Goal: Task Accomplishment & Management: Manage account settings

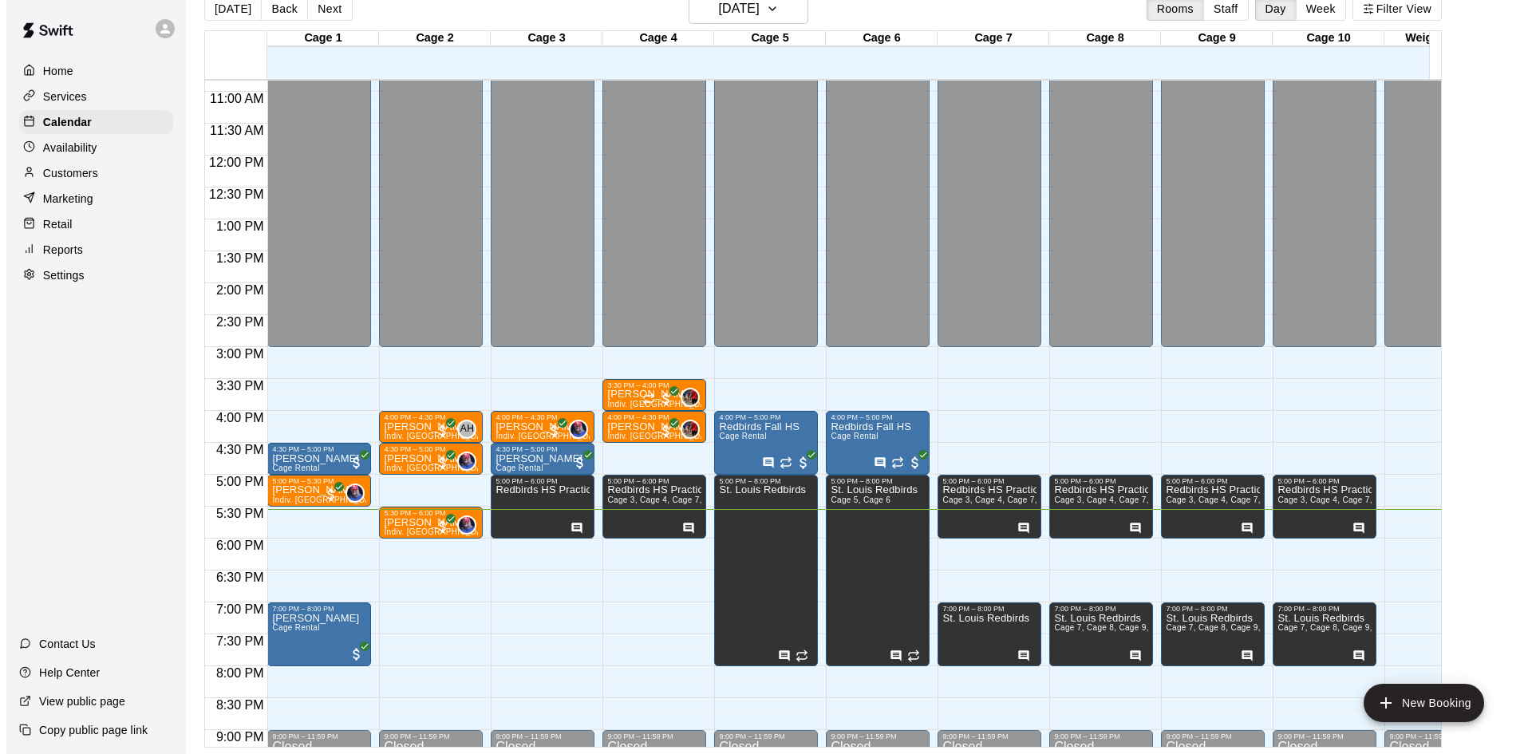
scroll to position [720, 0]
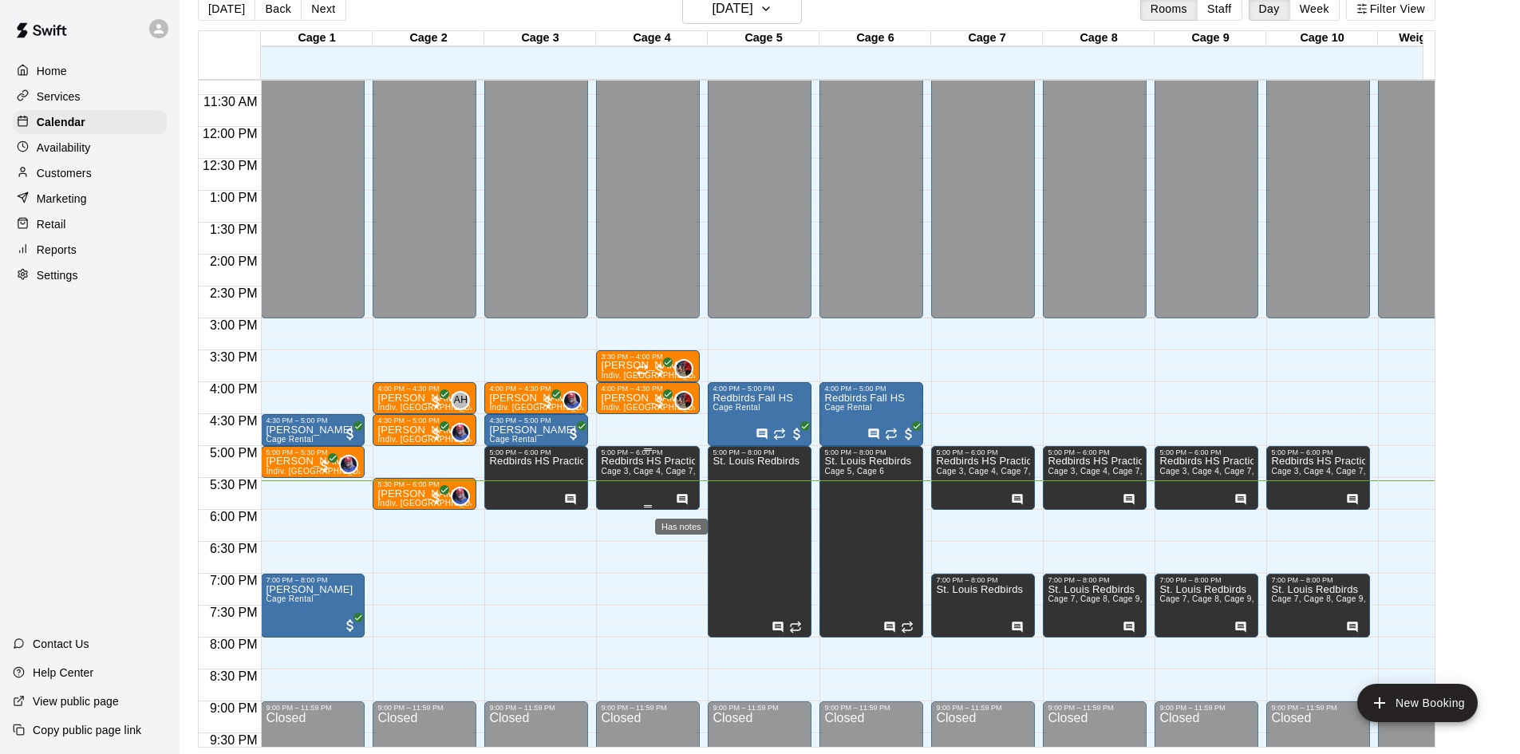
click at [683, 496] on icon "Has notes" at bounding box center [682, 499] width 10 height 10
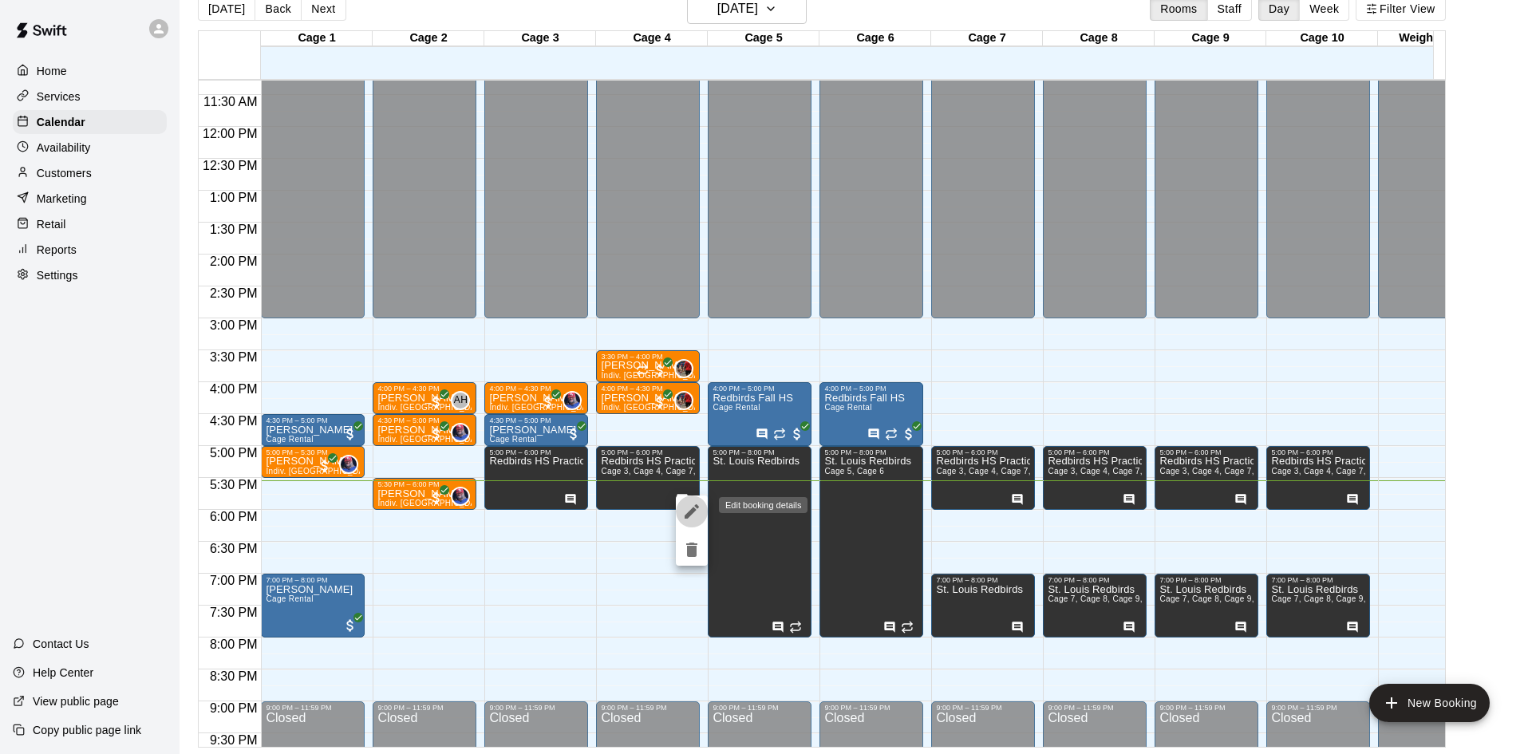
click at [697, 508] on icon "edit" at bounding box center [691, 511] width 14 height 14
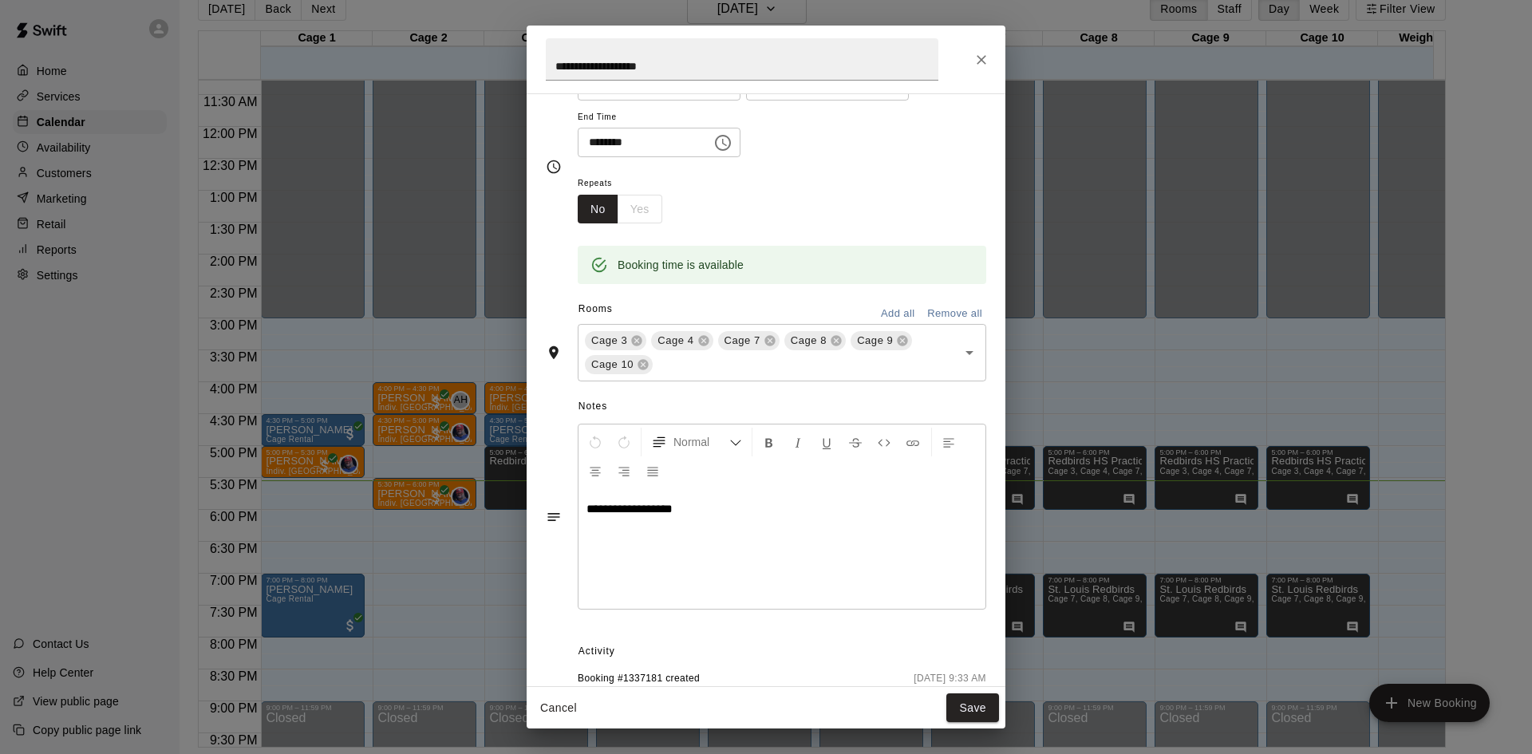
scroll to position [0, 0]
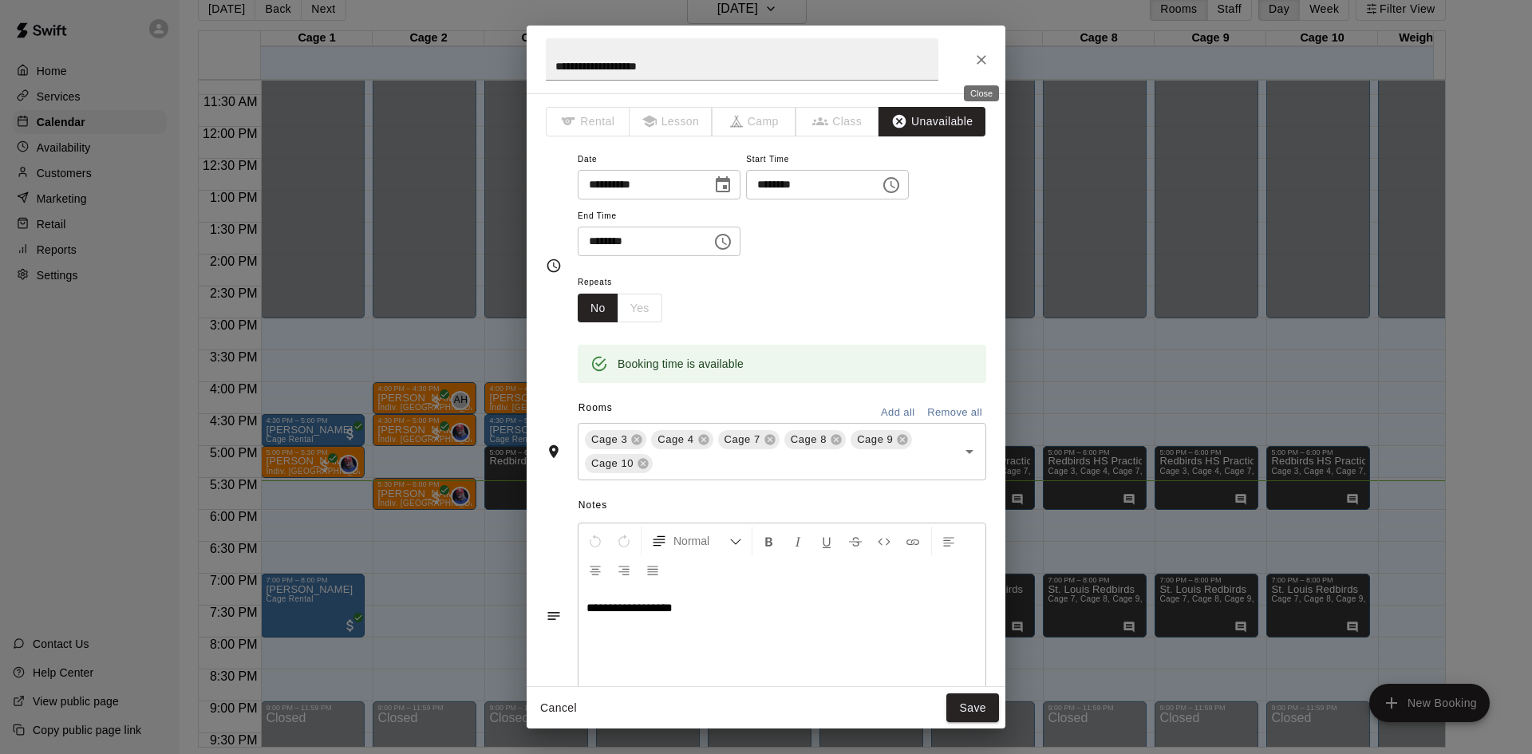
click at [974, 64] on icon "Close" at bounding box center [981, 60] width 16 height 16
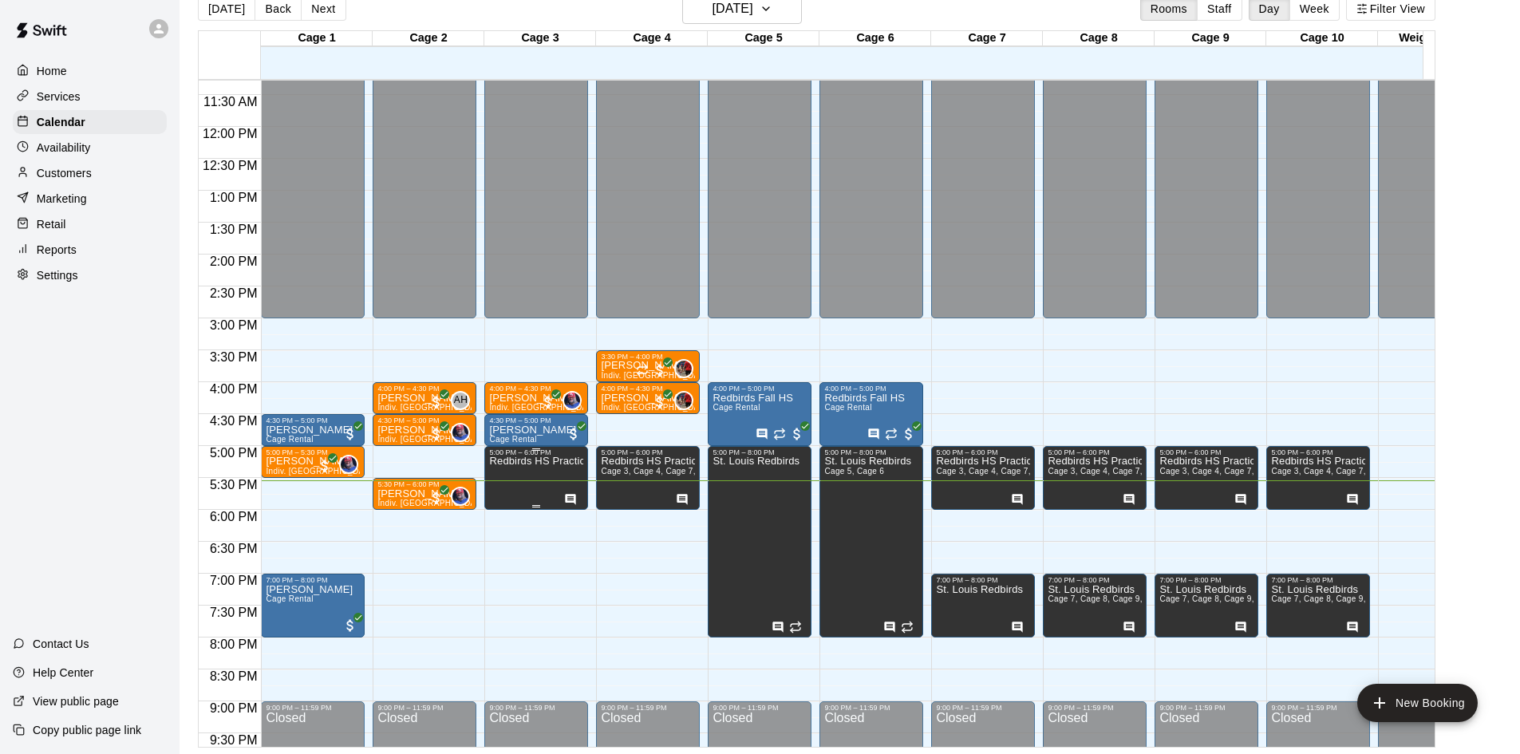
click at [564, 493] on div at bounding box center [573, 498] width 18 height 16
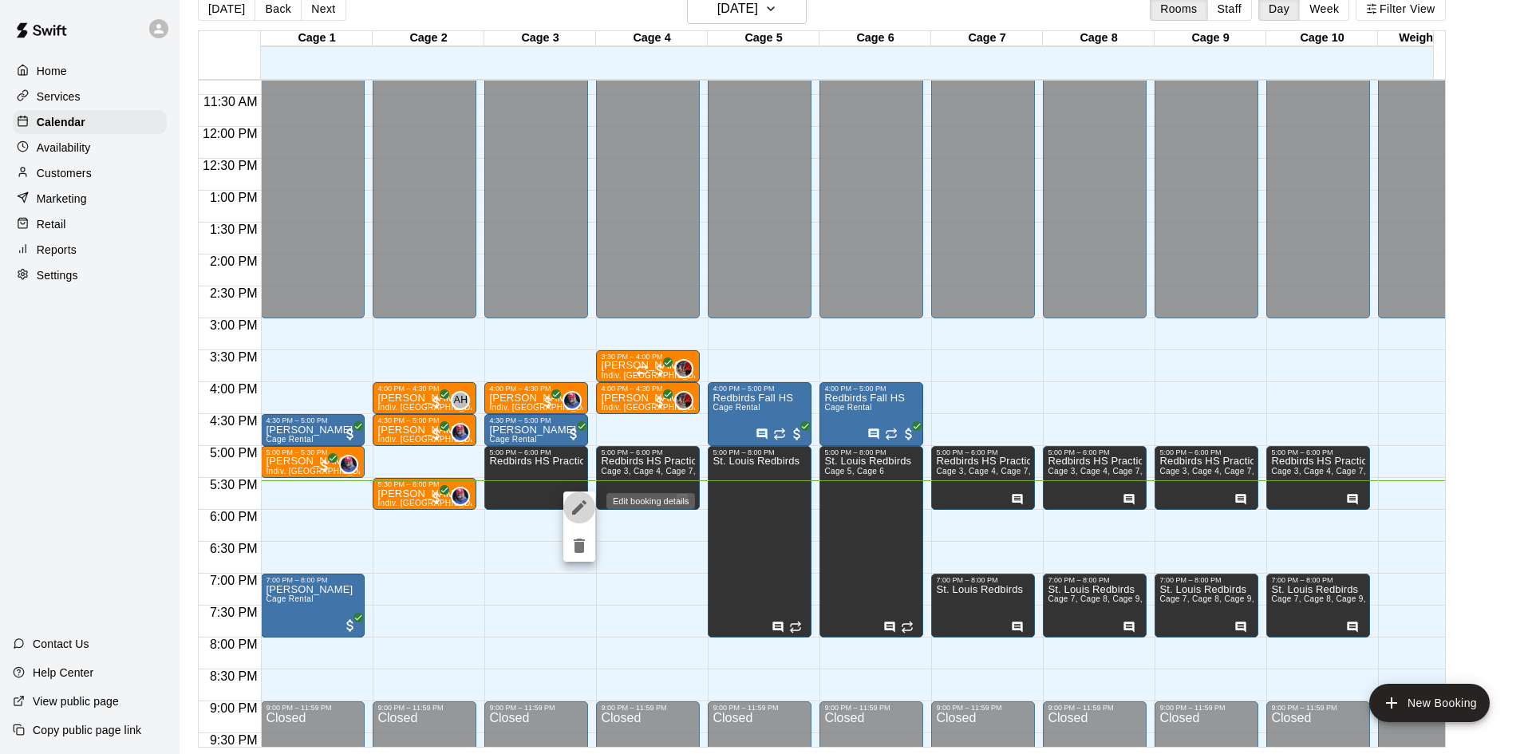
click at [572, 502] on icon "edit" at bounding box center [579, 507] width 19 height 19
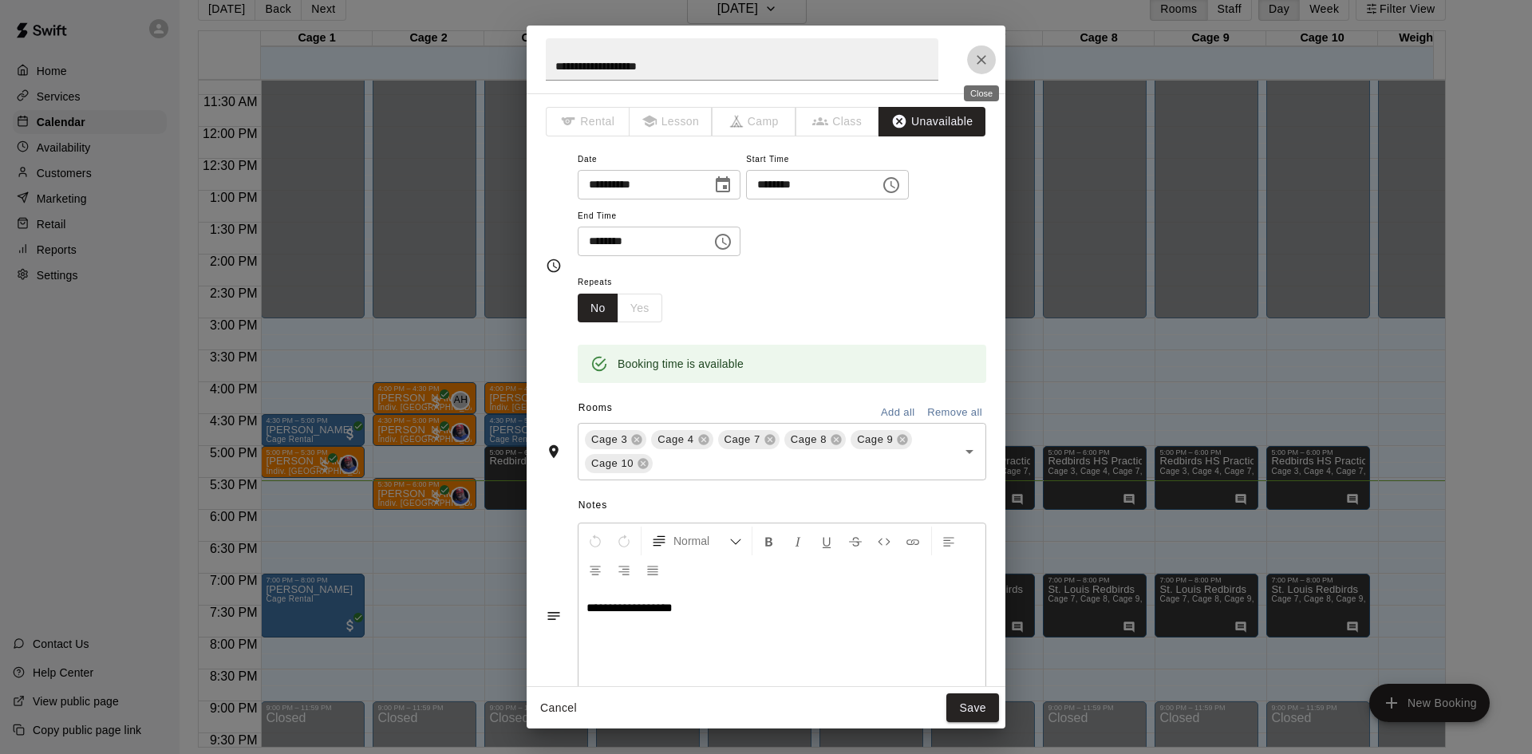
click at [979, 57] on icon "Close" at bounding box center [981, 60] width 10 height 10
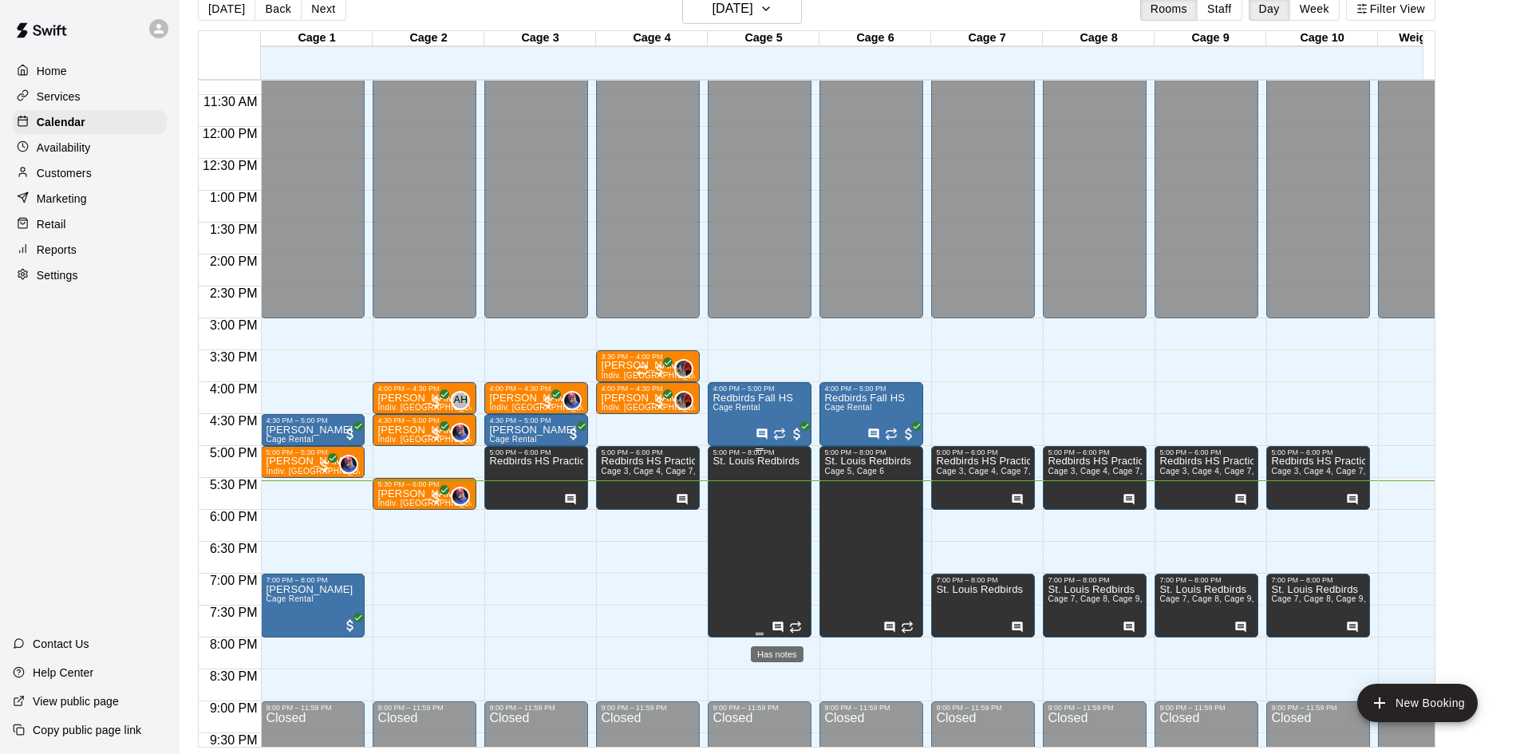
click at [772, 633] on icon "Has notes" at bounding box center [777, 627] width 13 height 13
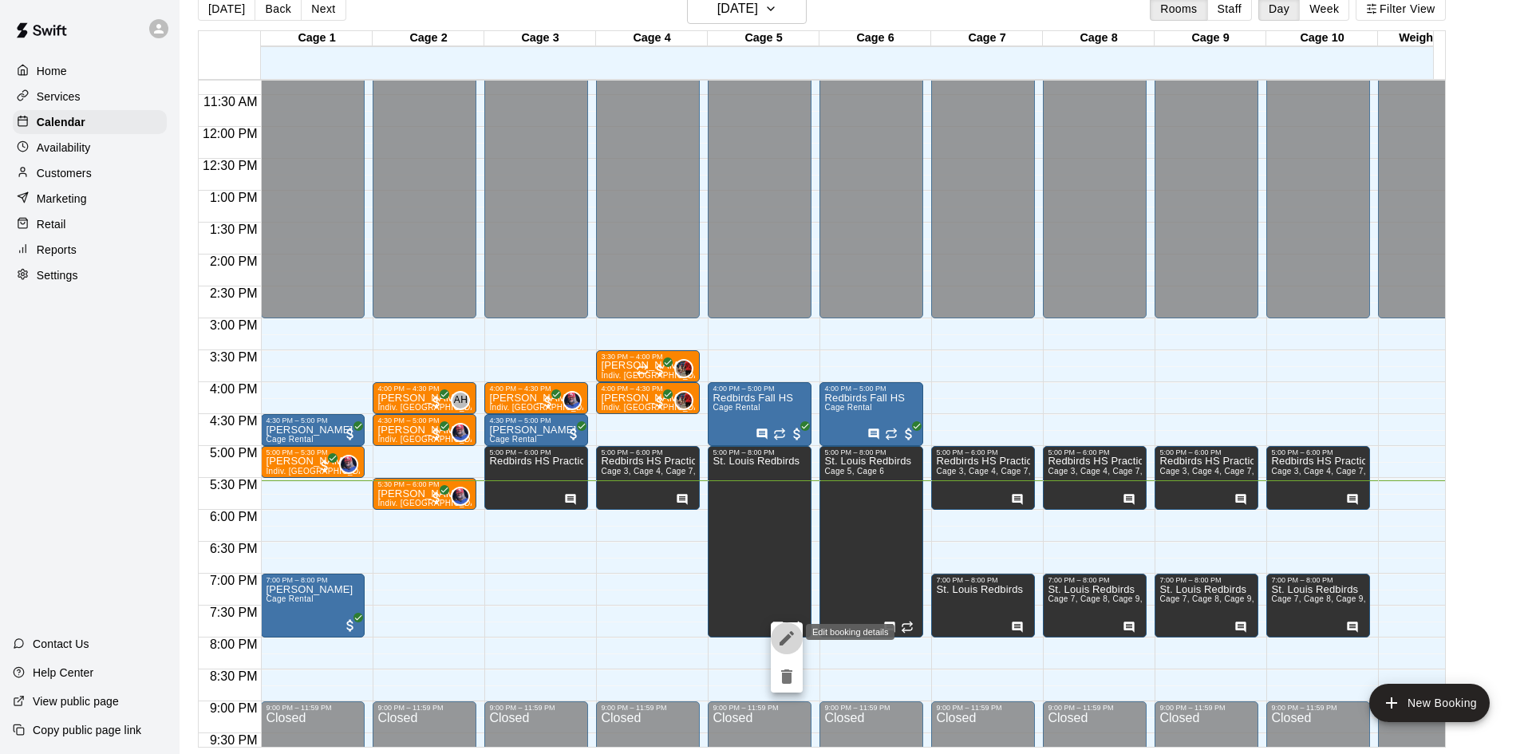
click at [779, 630] on icon "edit" at bounding box center [786, 638] width 19 height 19
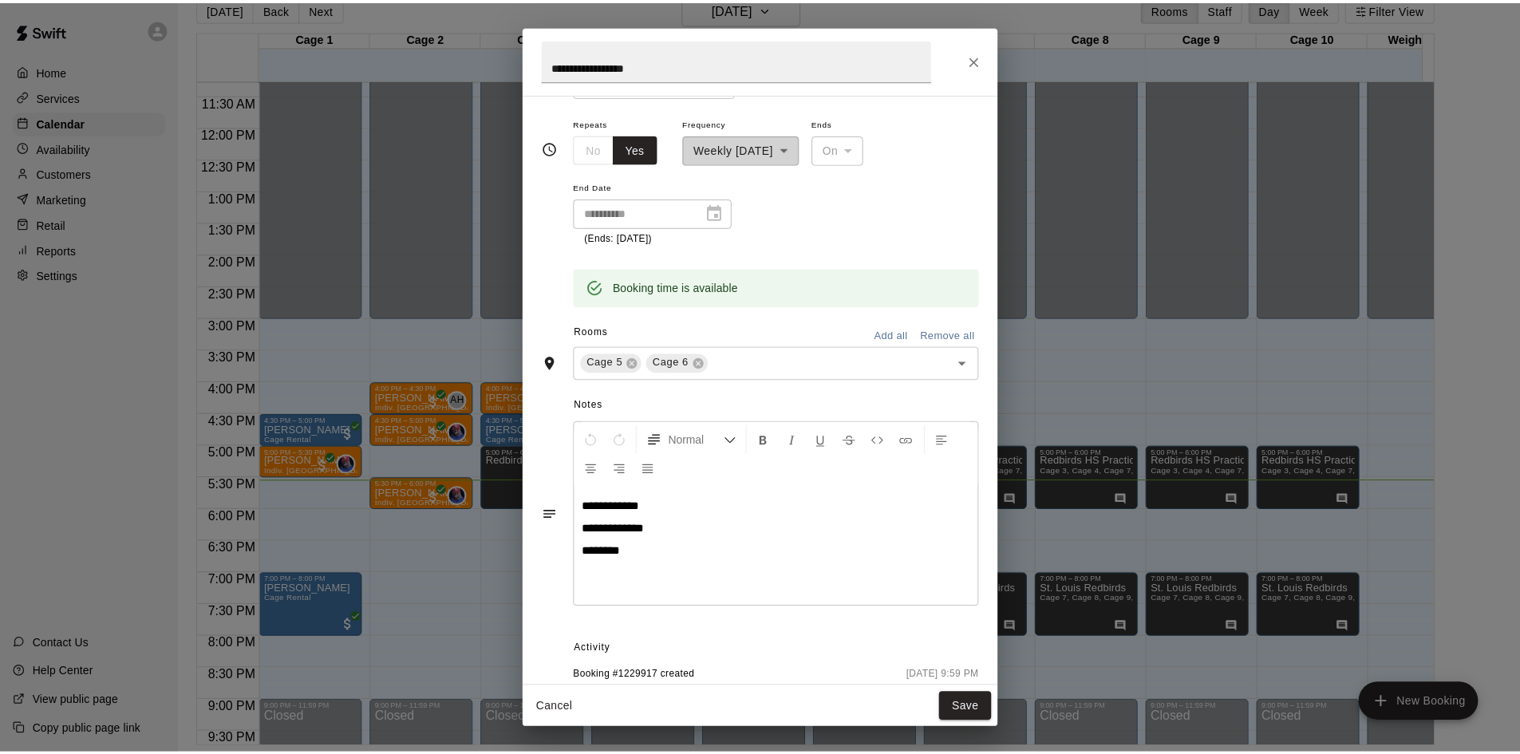
scroll to position [215, 0]
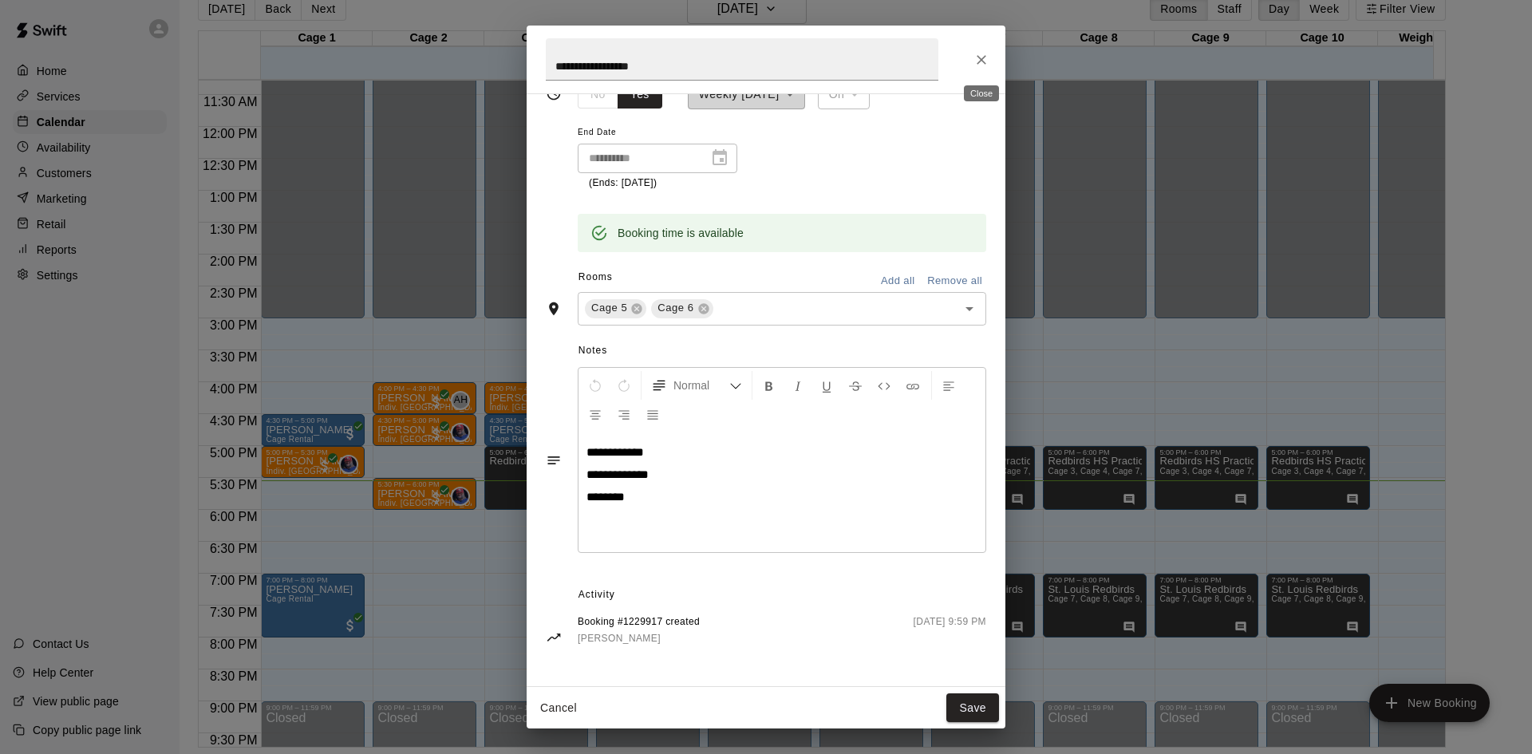
click at [980, 56] on icon "Close" at bounding box center [981, 60] width 16 height 16
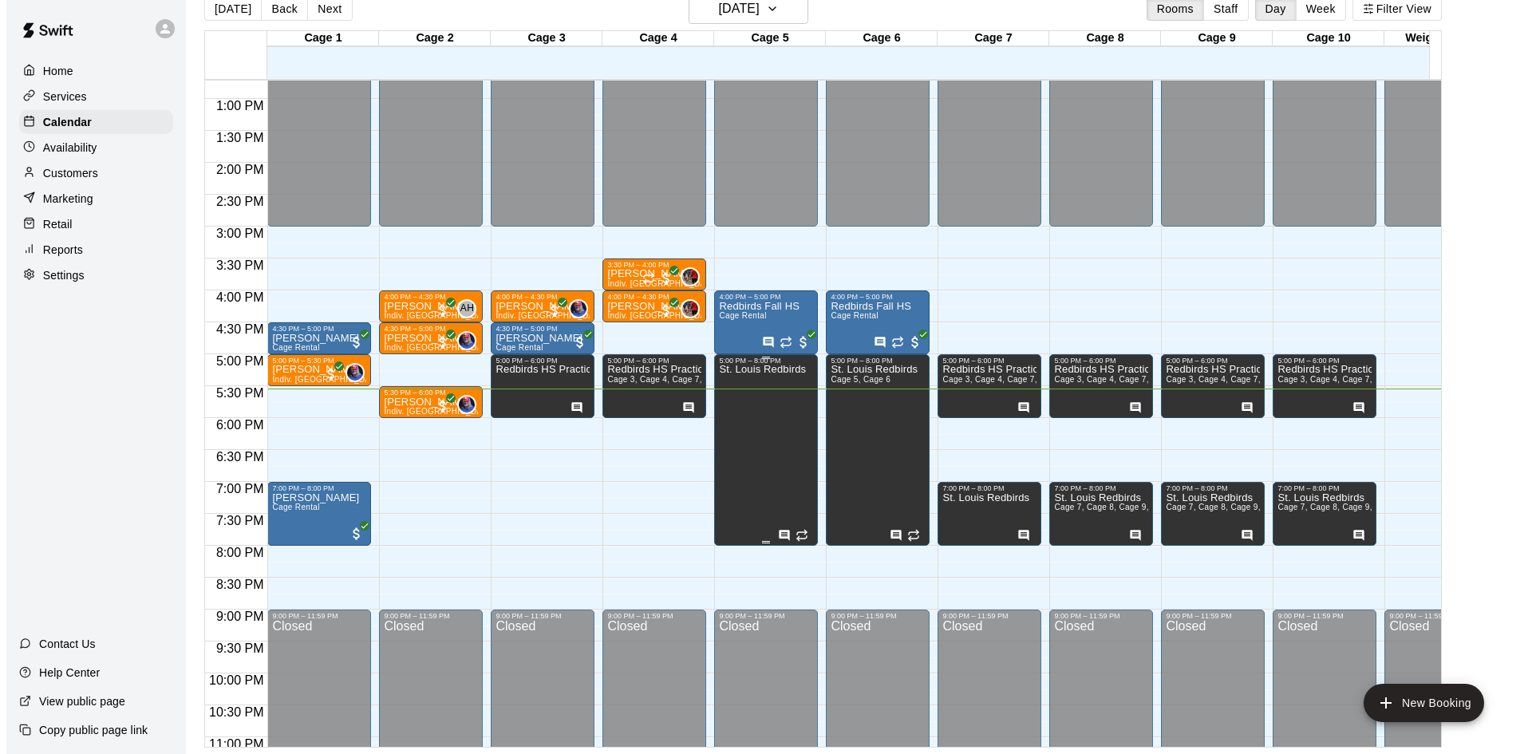
scroll to position [879, 0]
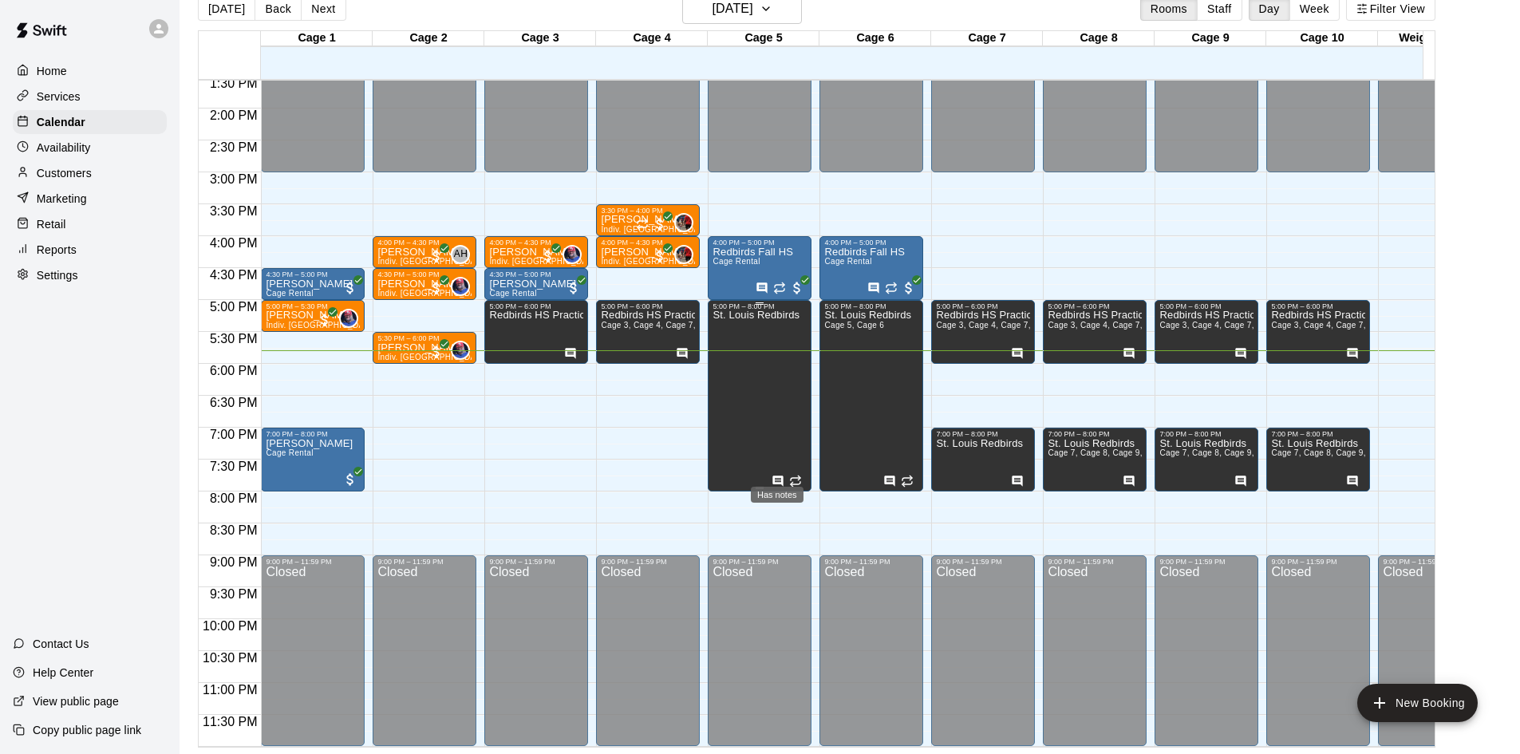
click at [775, 475] on icon "Has notes" at bounding box center [777, 481] width 13 height 13
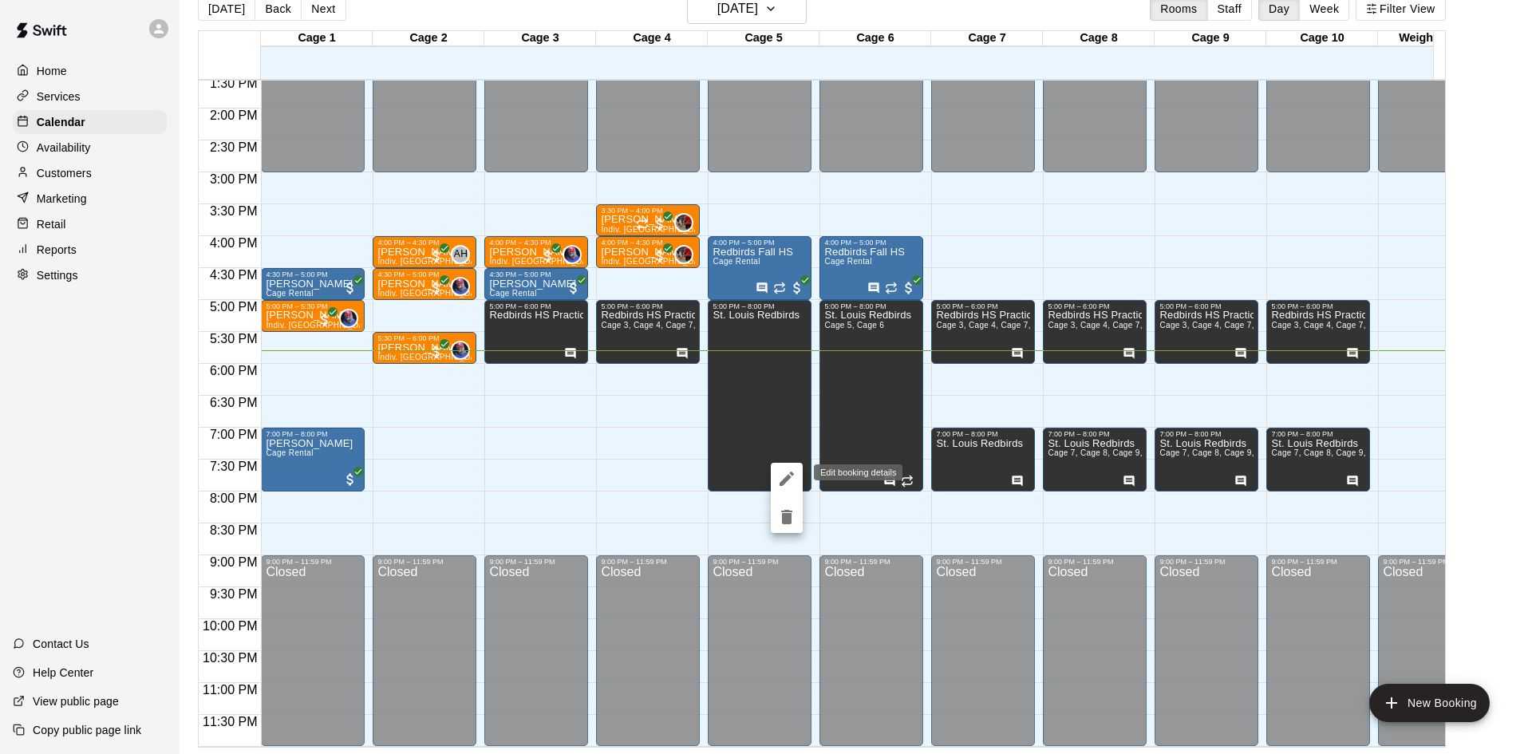
click at [776, 476] on button "edit" at bounding box center [787, 479] width 32 height 32
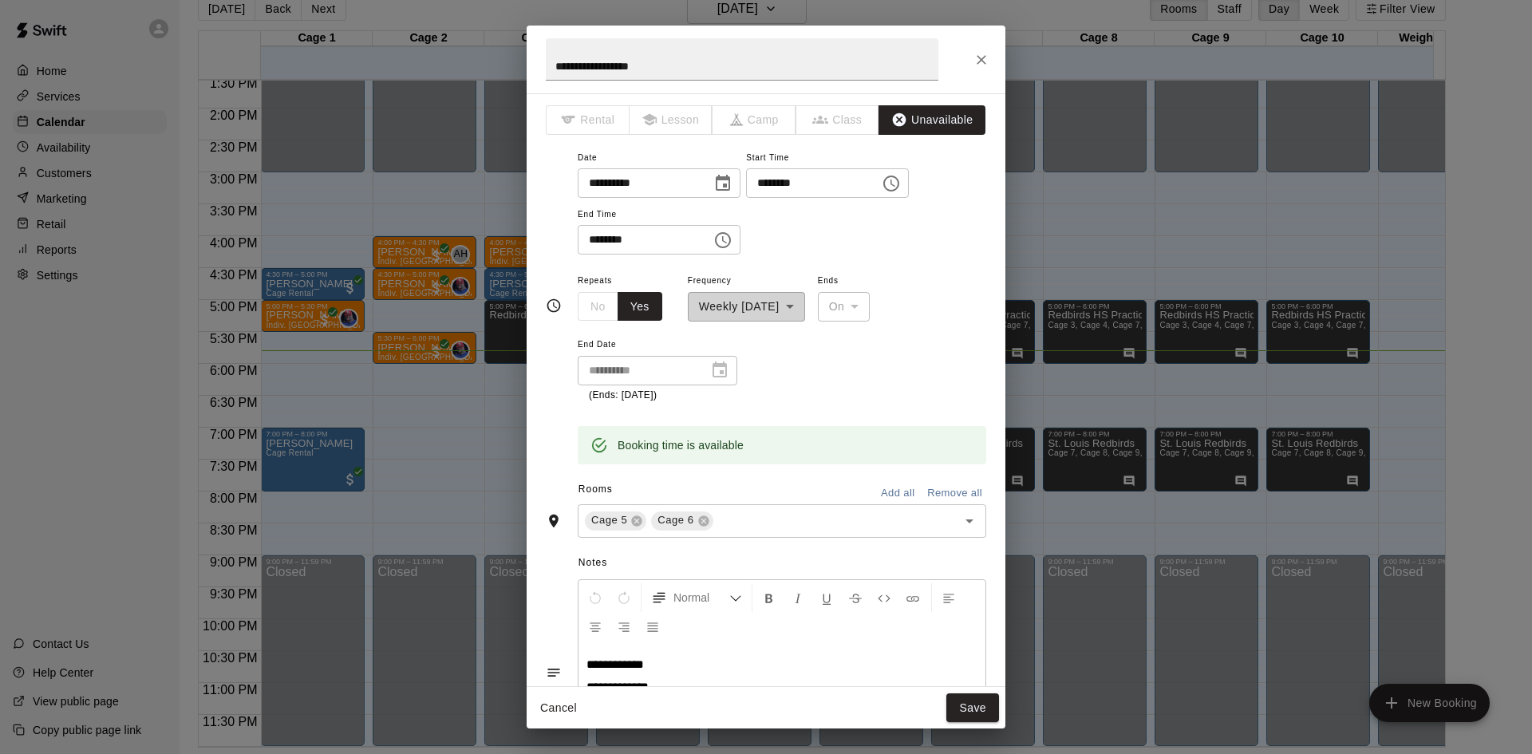
scroll to position [0, 0]
click at [990, 61] on button "Close" at bounding box center [981, 59] width 29 height 29
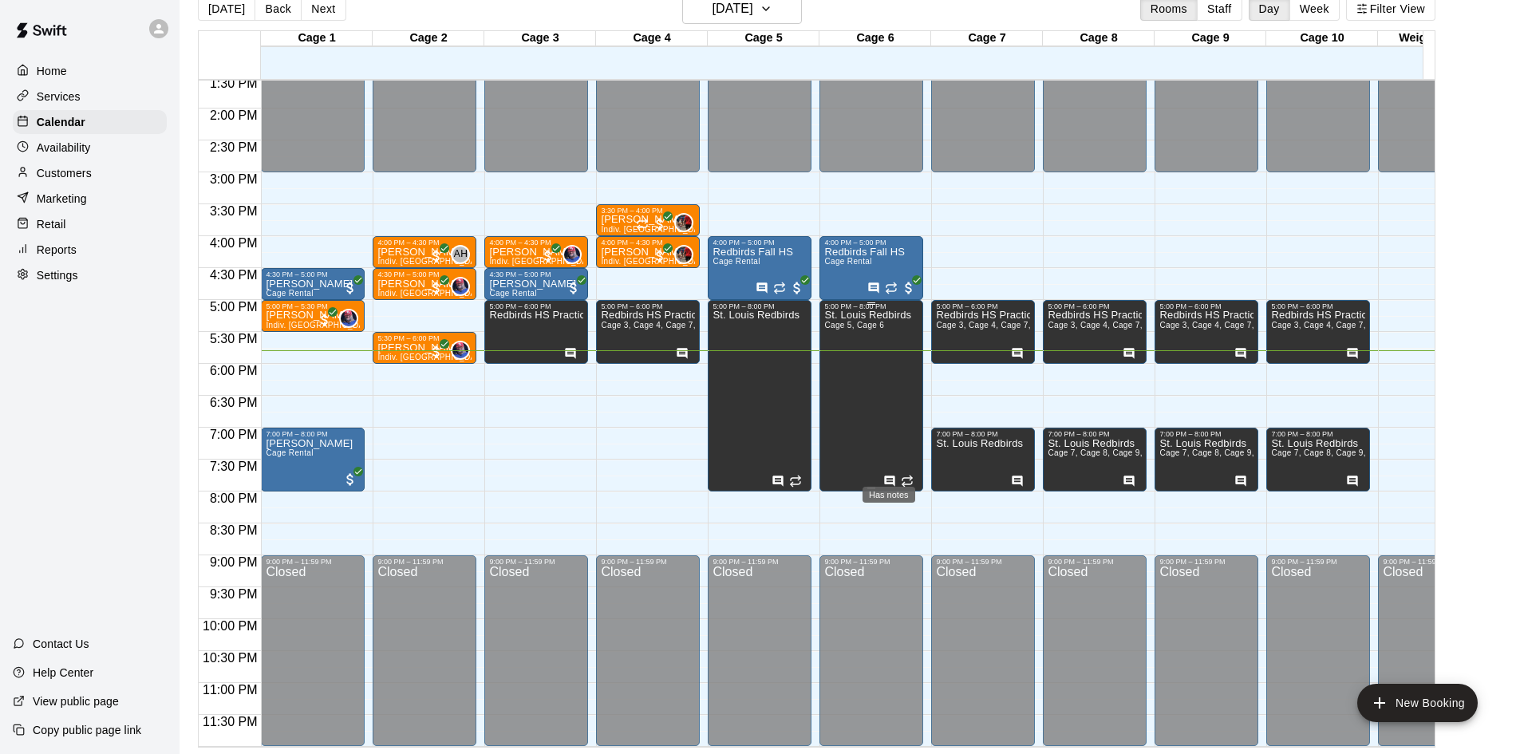
click at [891, 475] on icon "Has notes" at bounding box center [889, 481] width 13 height 13
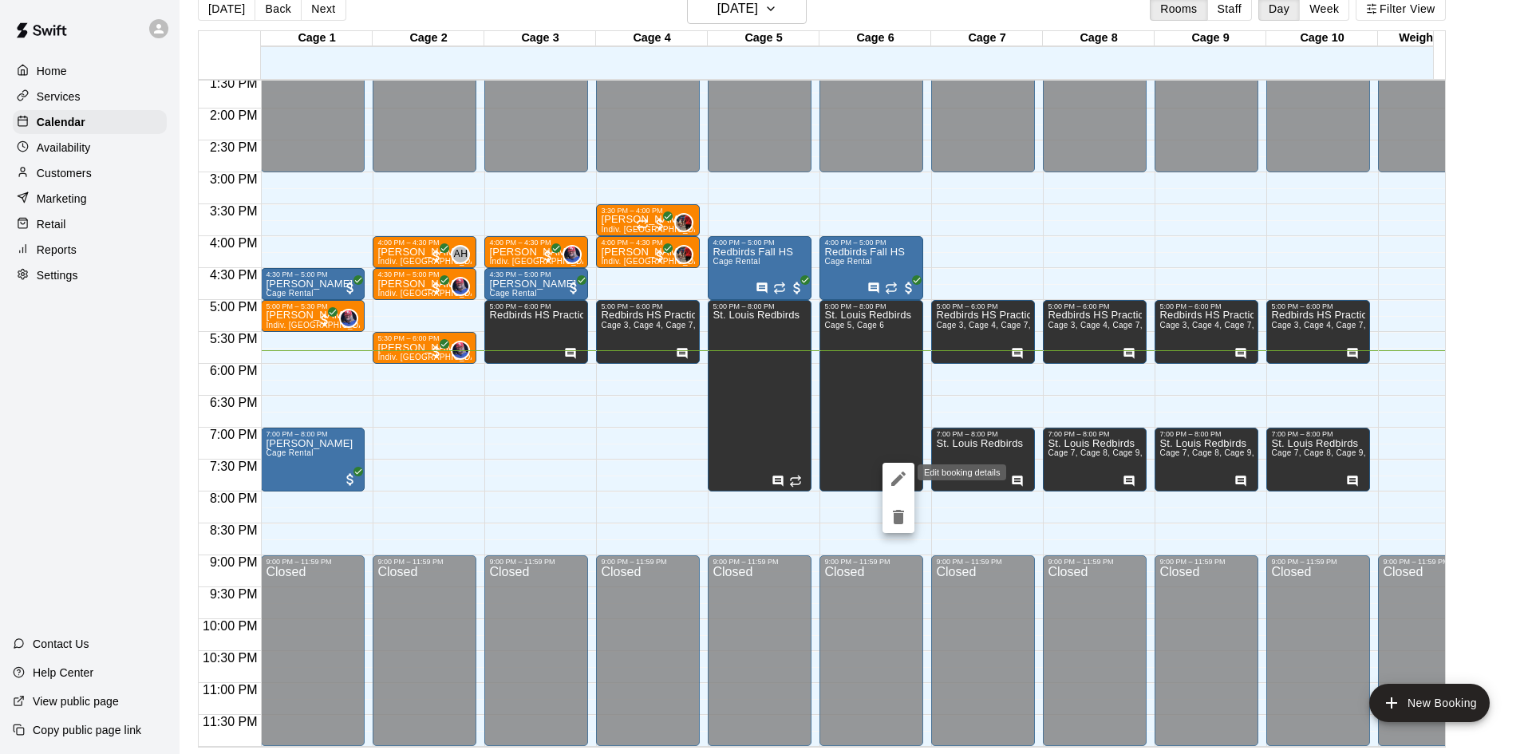
click at [891, 470] on icon "edit" at bounding box center [898, 478] width 19 height 19
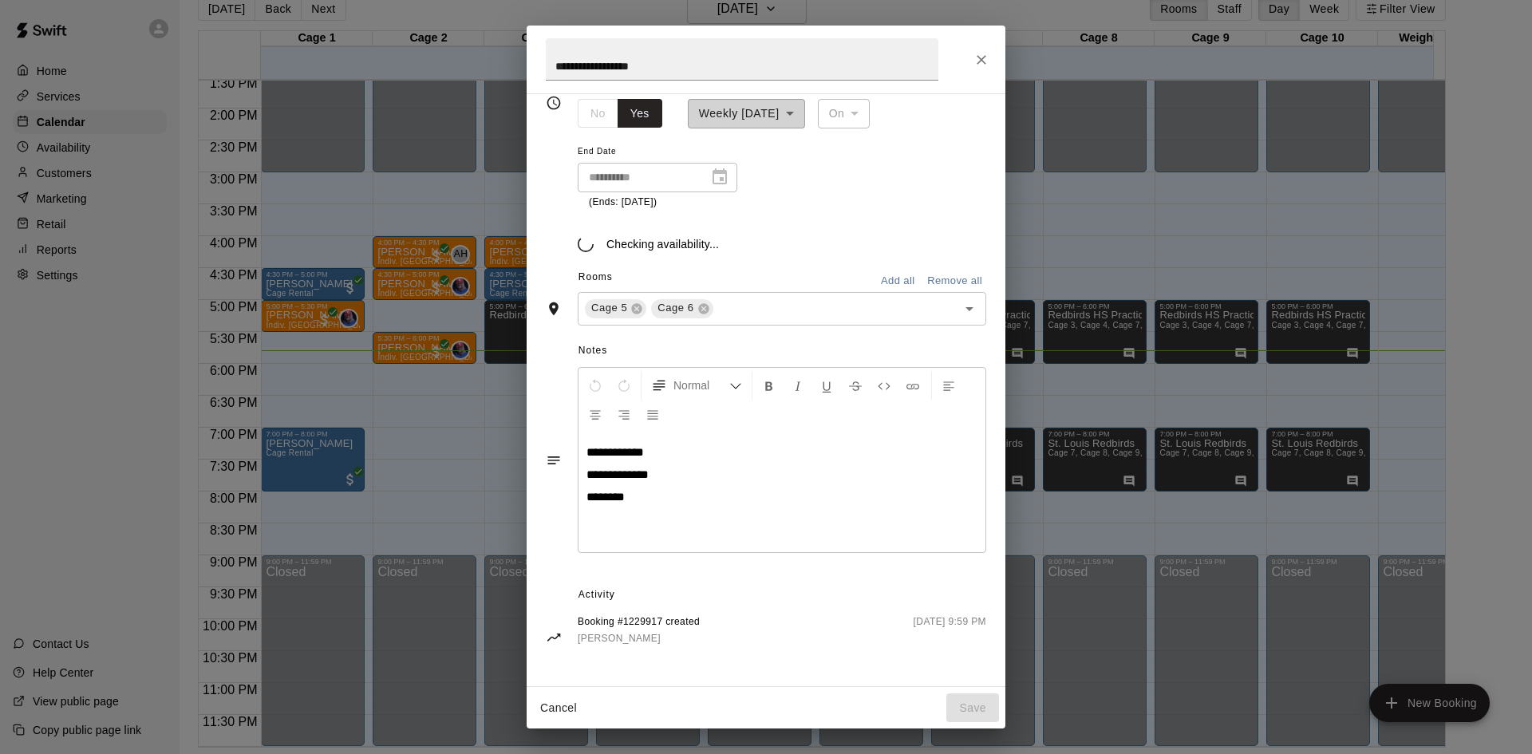
scroll to position [215, 0]
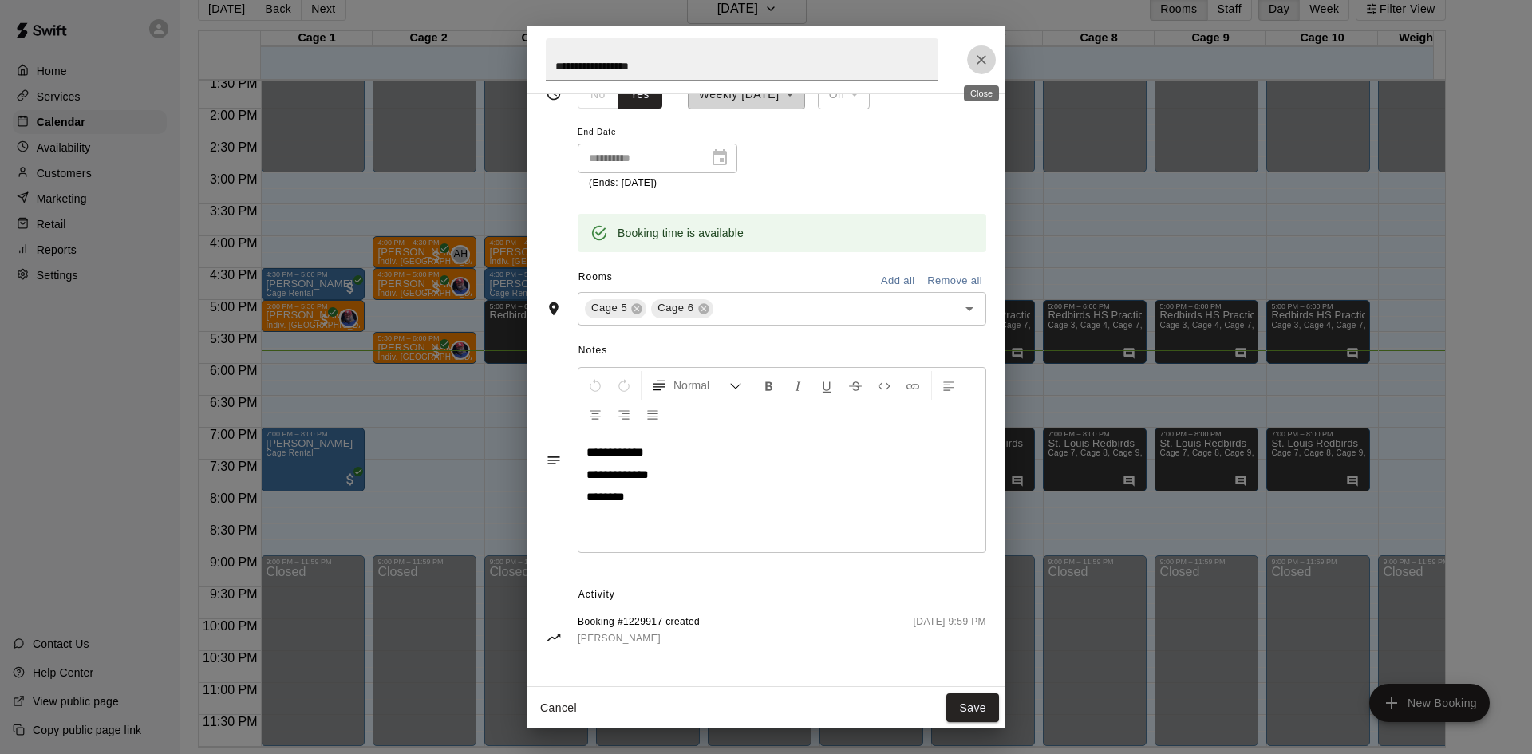
click at [983, 67] on icon "Close" at bounding box center [981, 60] width 16 height 16
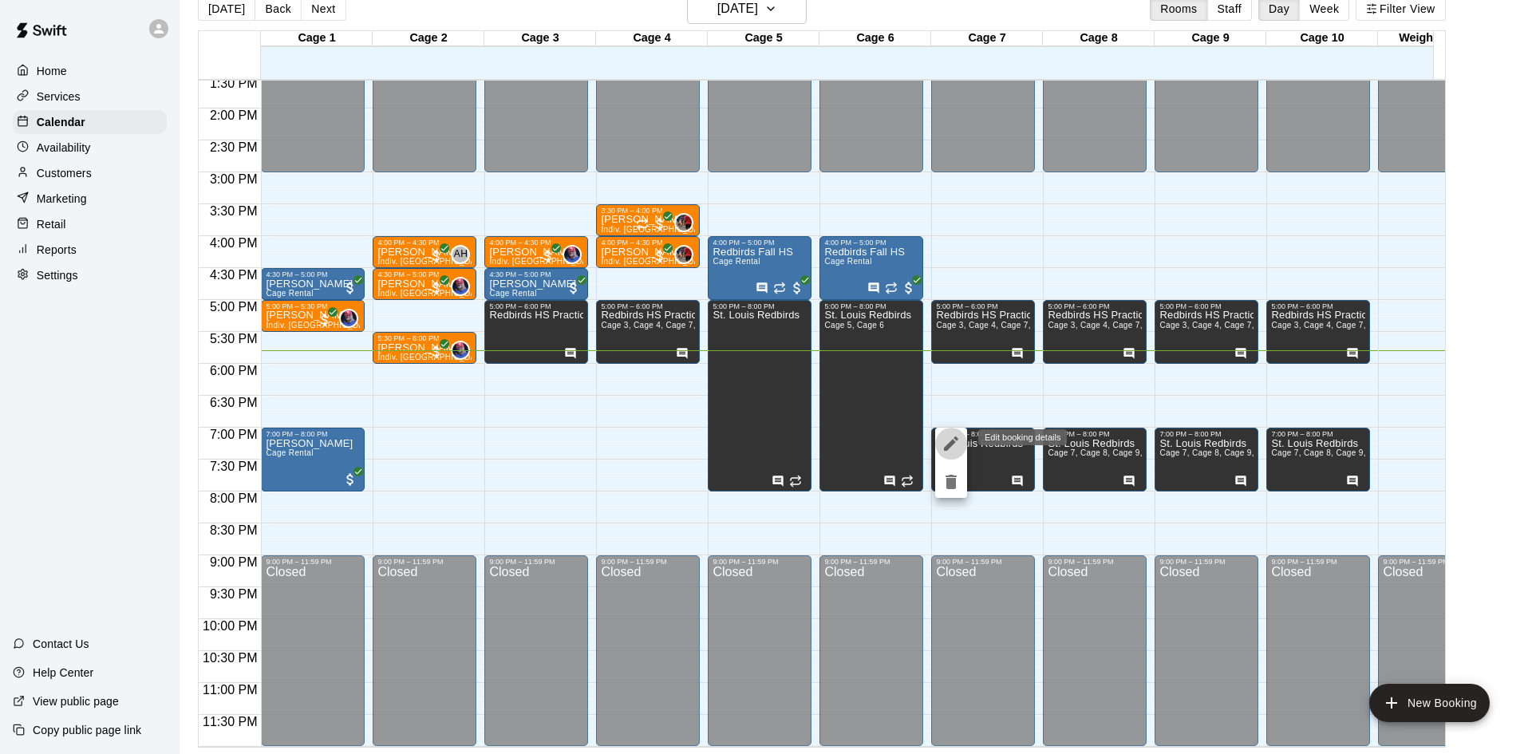
click at [956, 439] on icon "edit" at bounding box center [951, 443] width 14 height 14
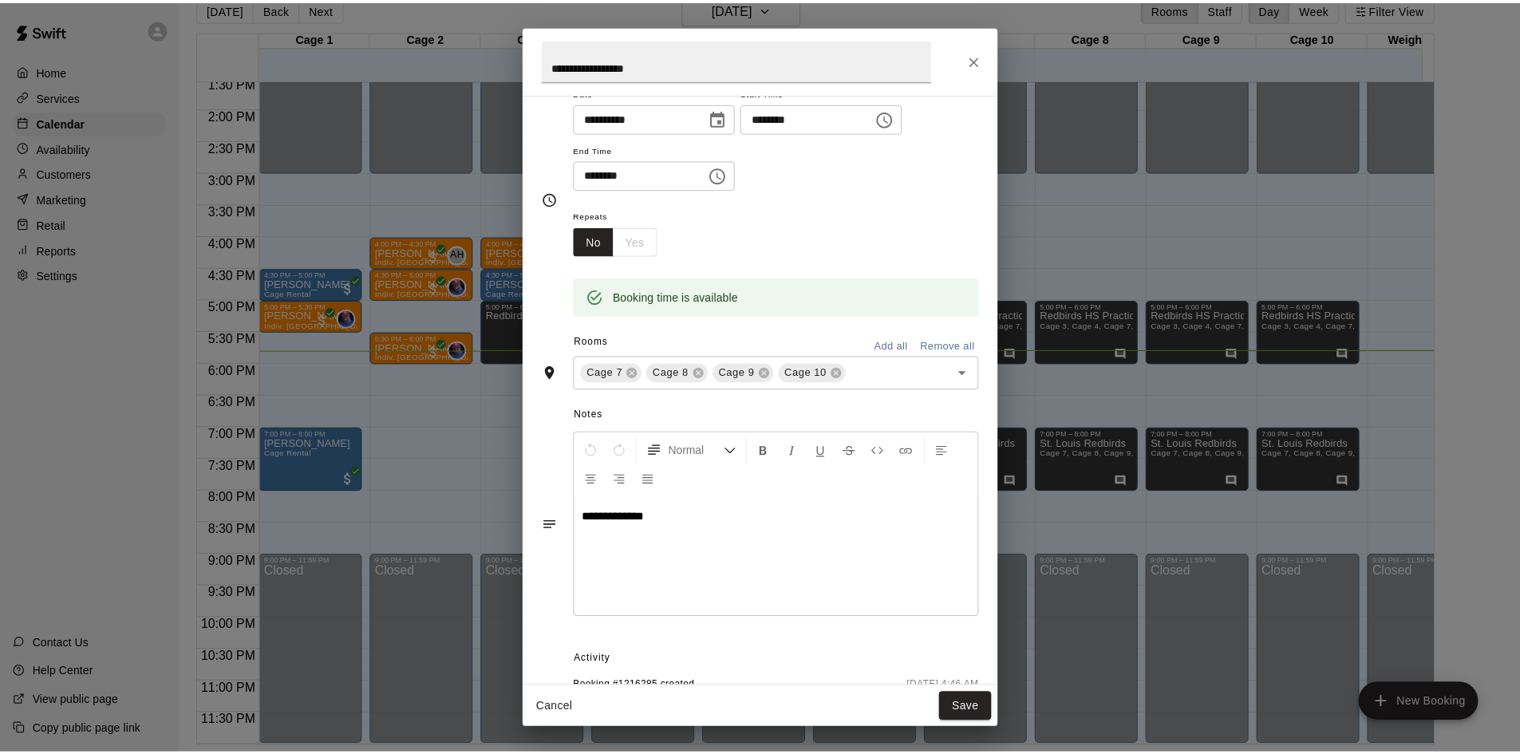
scroll to position [0, 0]
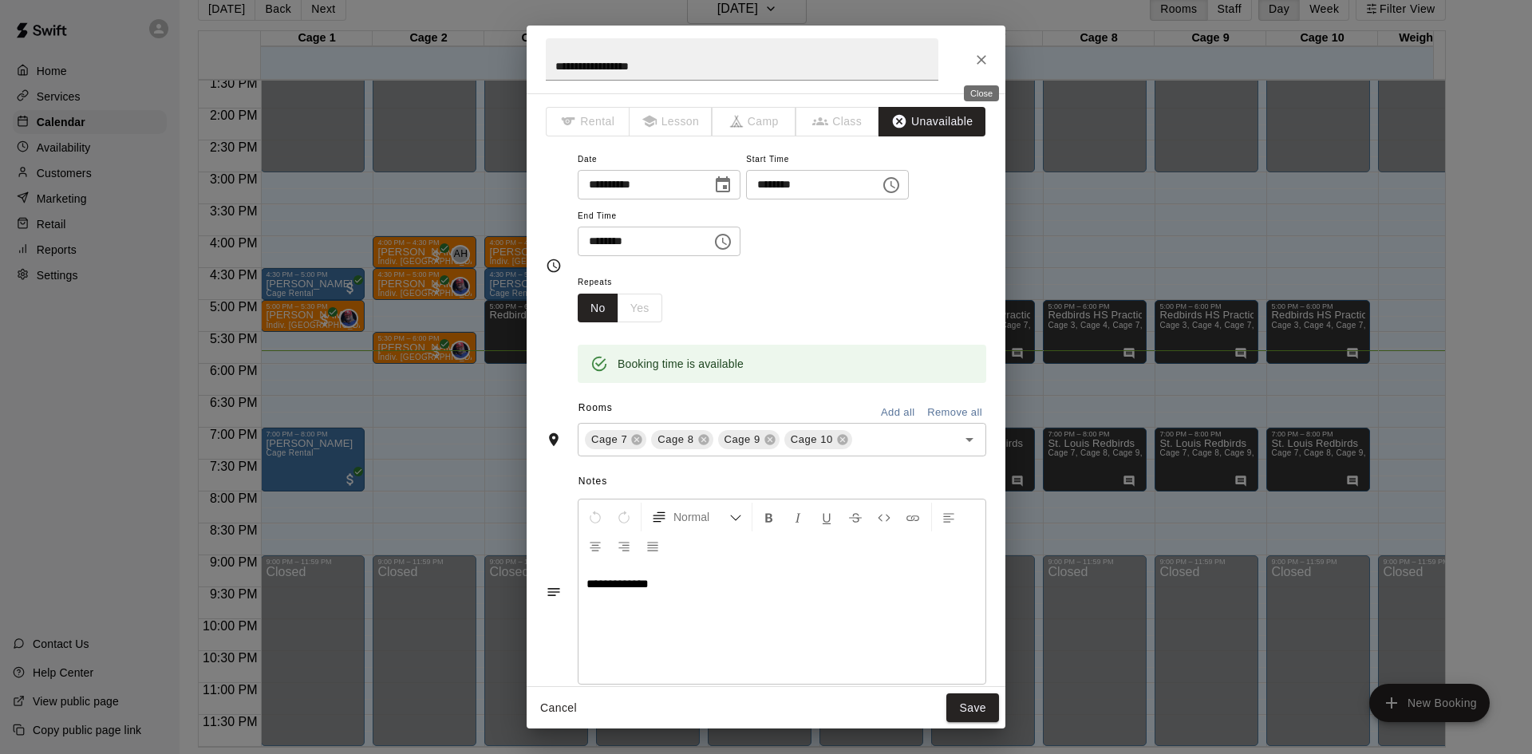
click at [984, 57] on icon "Close" at bounding box center [981, 60] width 16 height 16
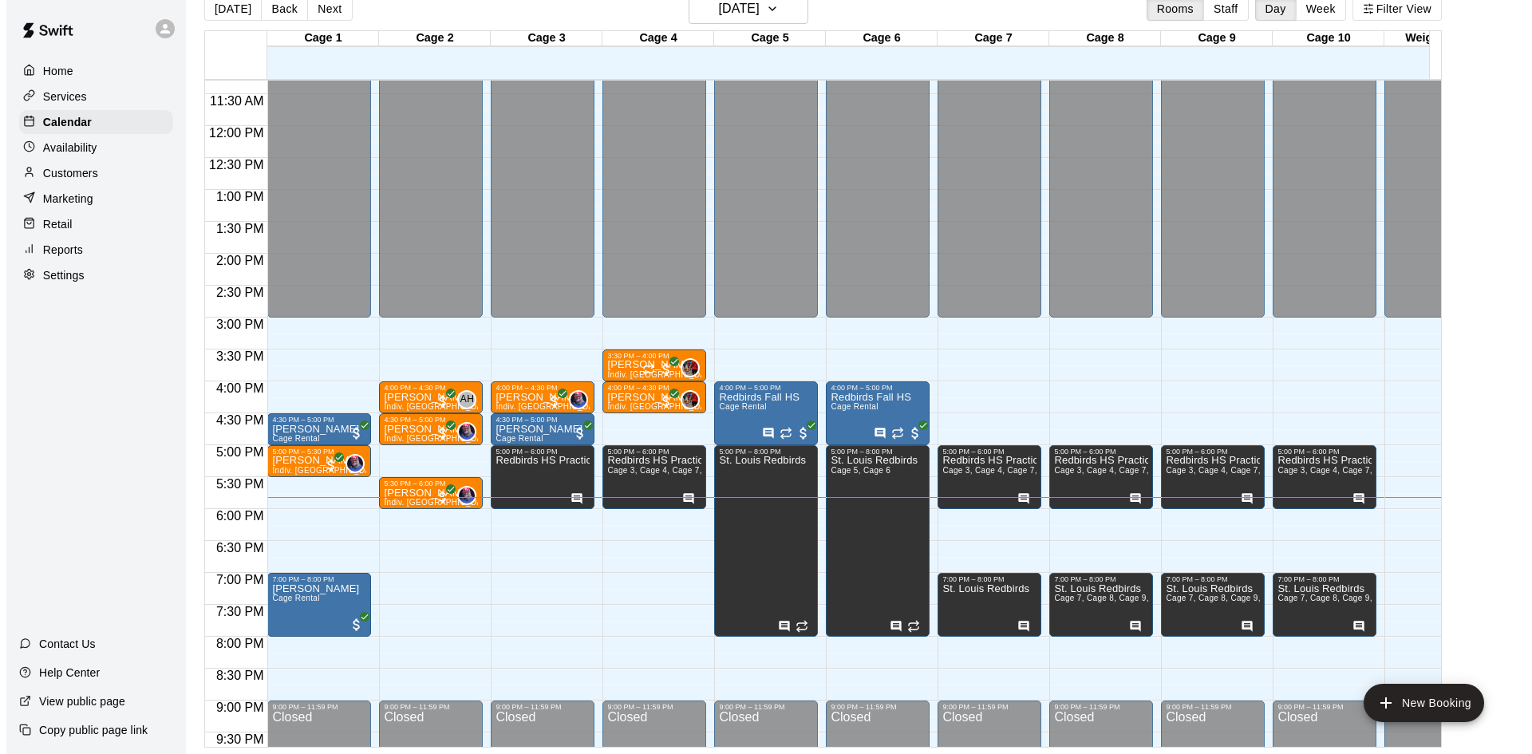
scroll to position [720, 0]
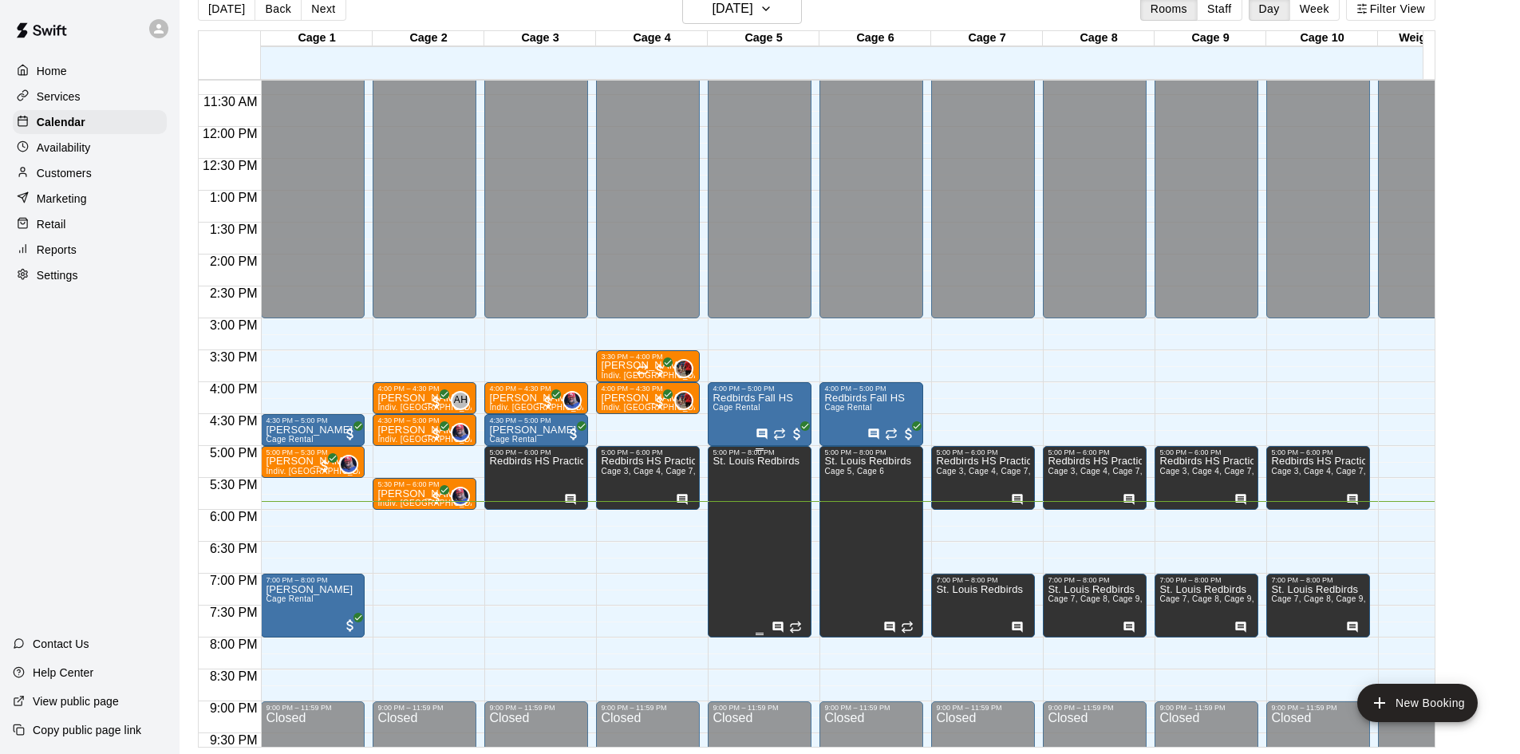
click at [771, 621] on div at bounding box center [788, 625] width 34 height 16
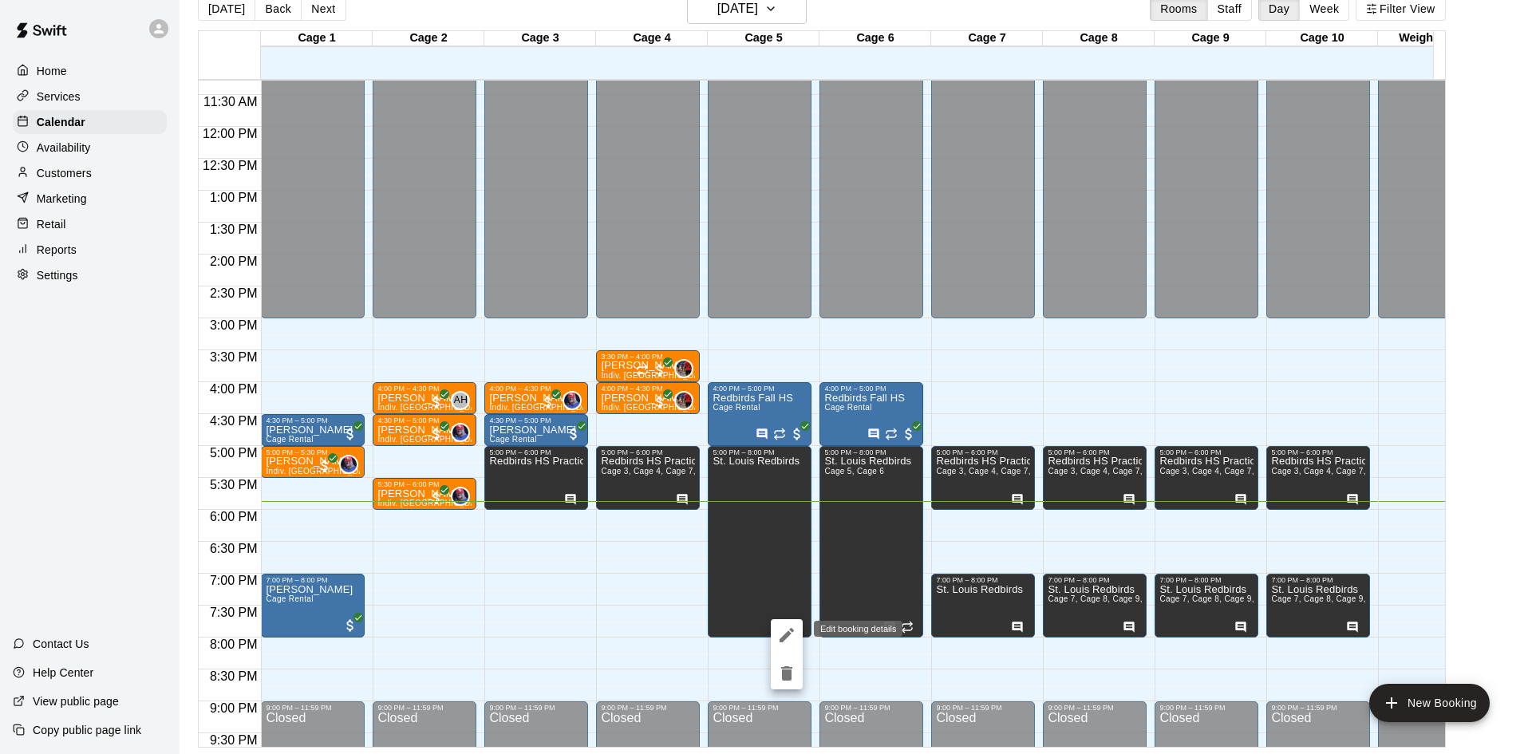
click at [779, 628] on icon "edit" at bounding box center [786, 634] width 19 height 19
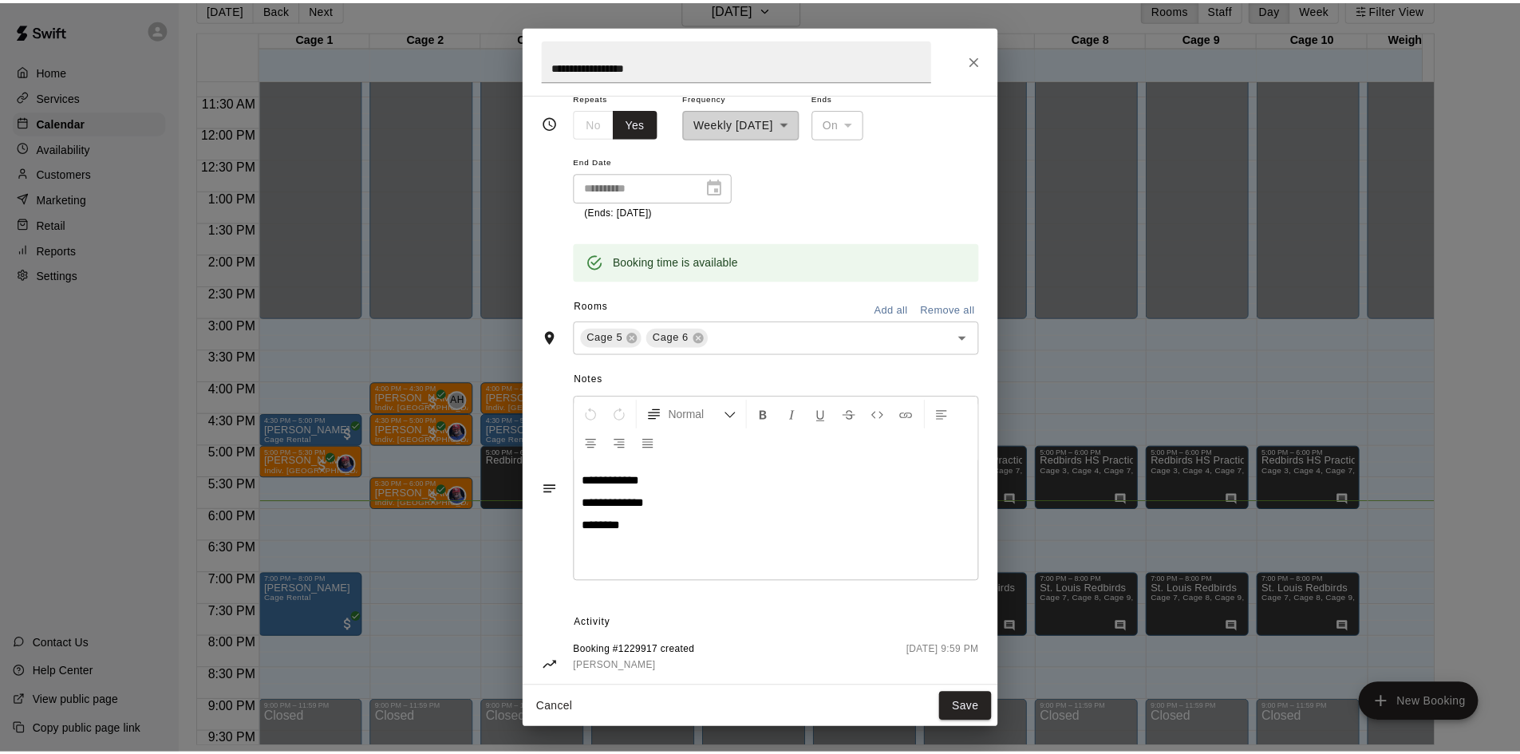
scroll to position [215, 0]
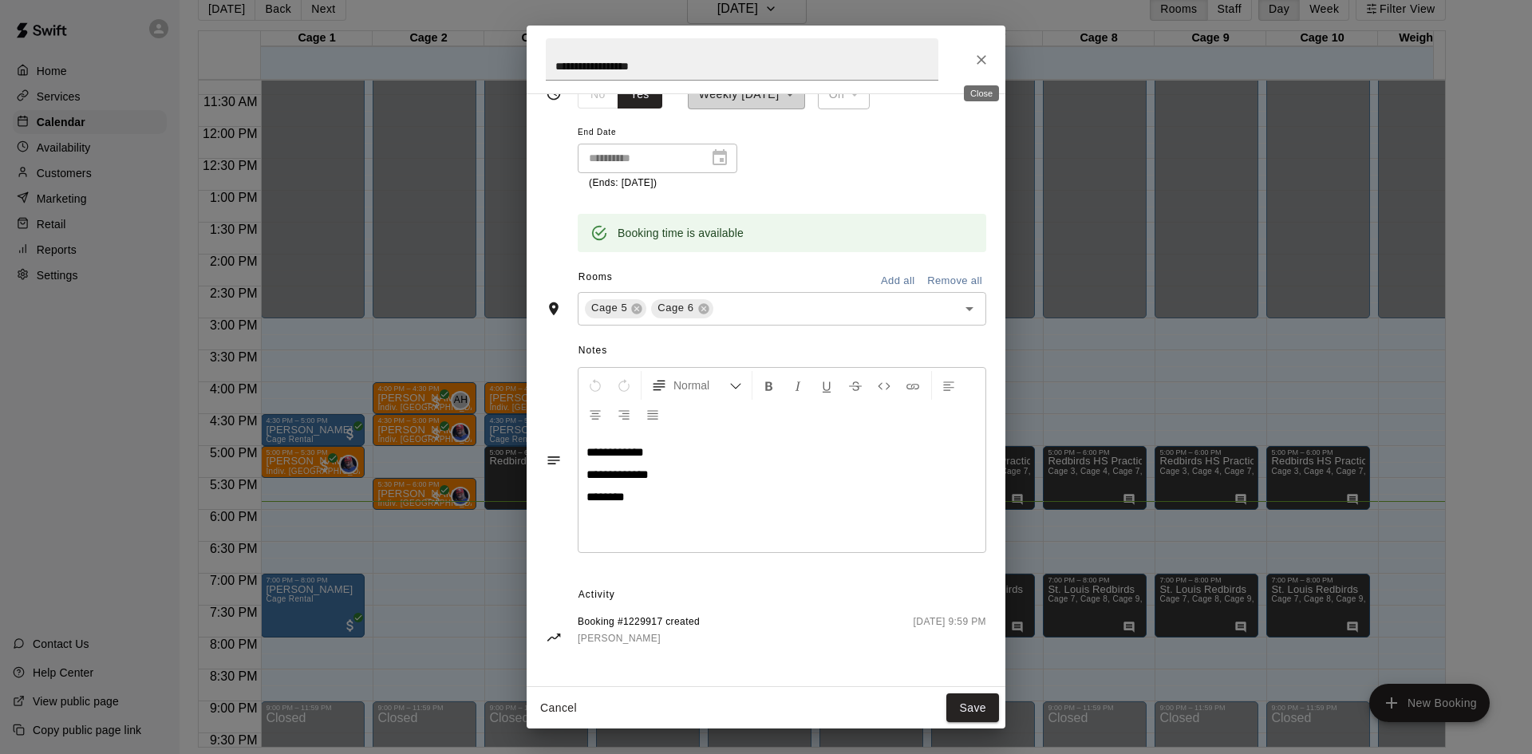
click at [988, 59] on icon "Close" at bounding box center [981, 60] width 16 height 16
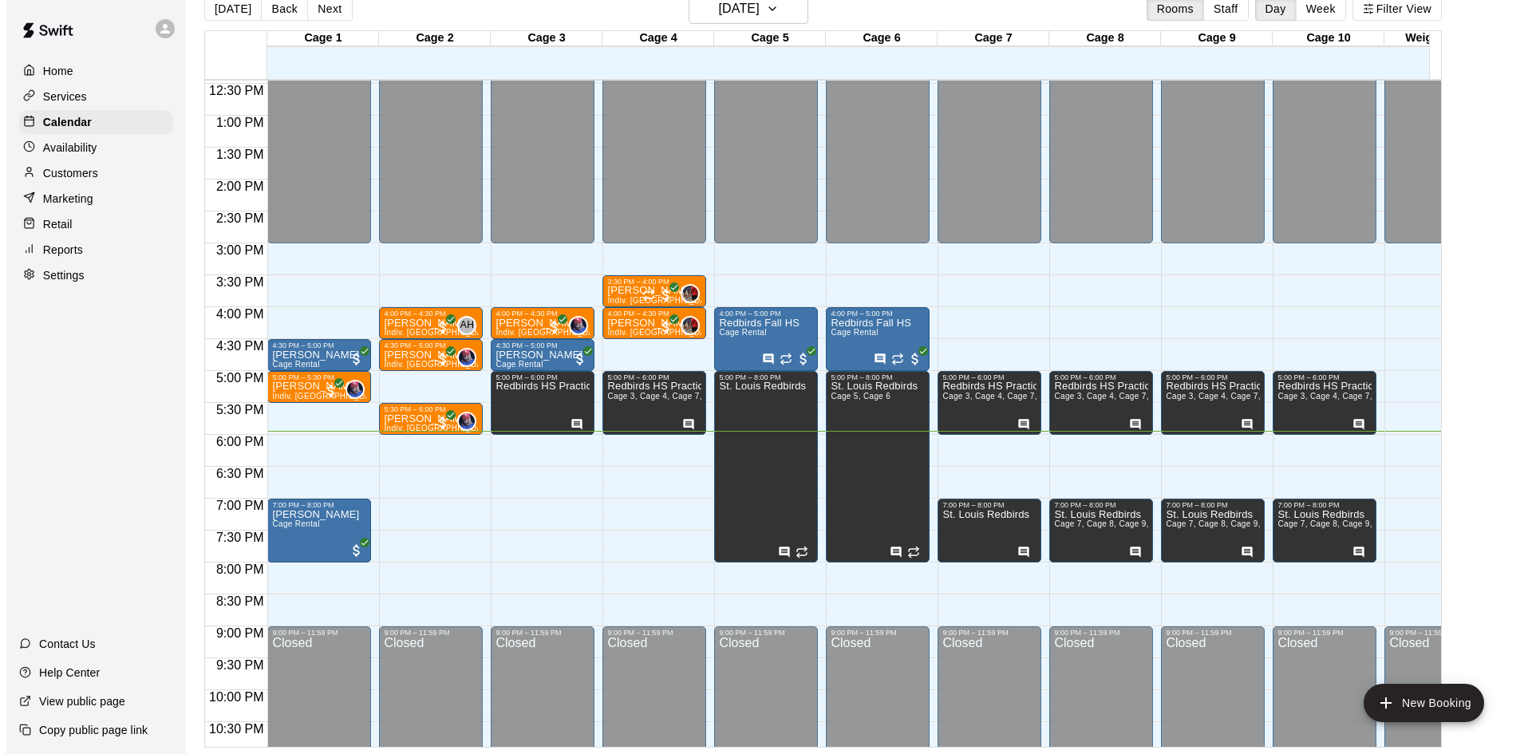
scroll to position [816, 0]
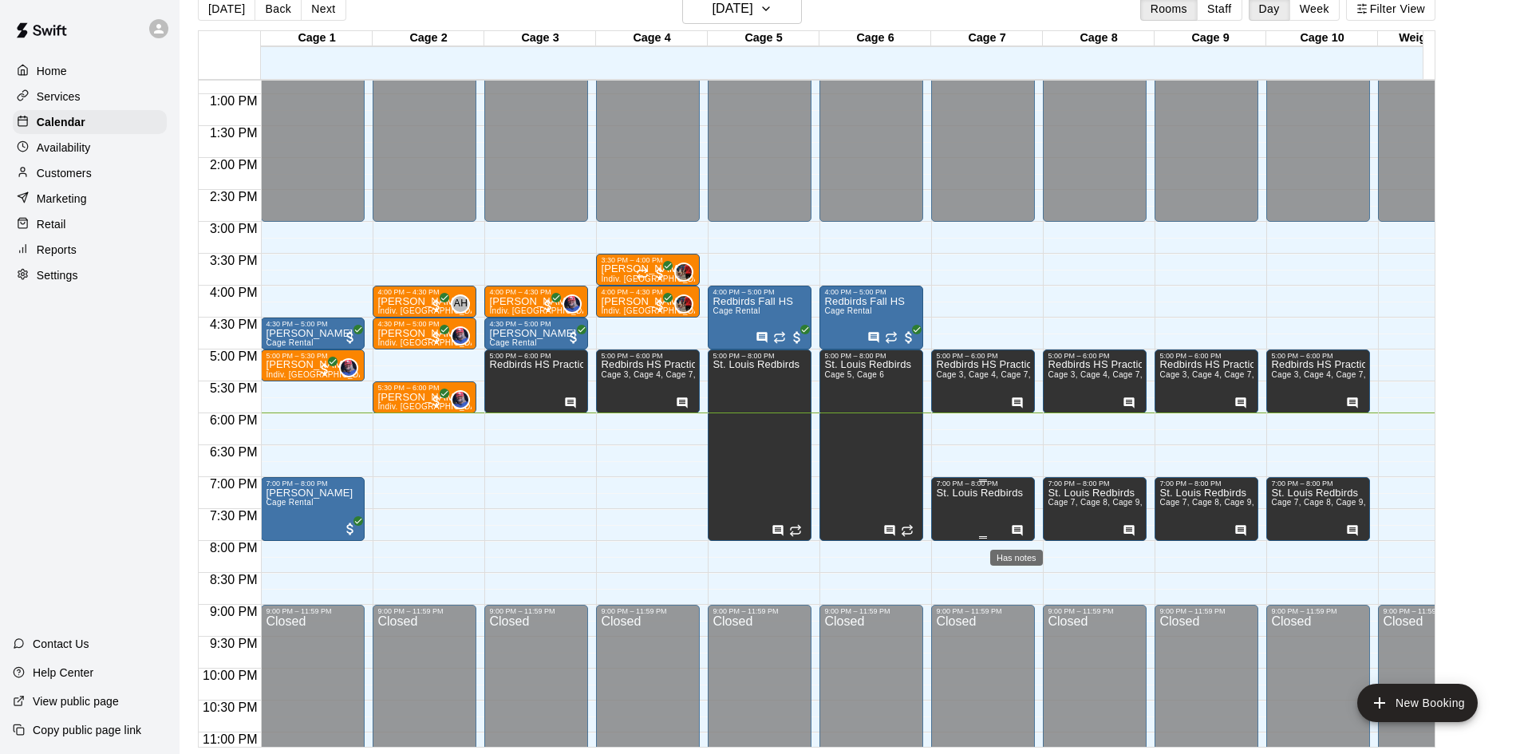
click at [1012, 527] on icon "Has notes" at bounding box center [1017, 530] width 13 height 13
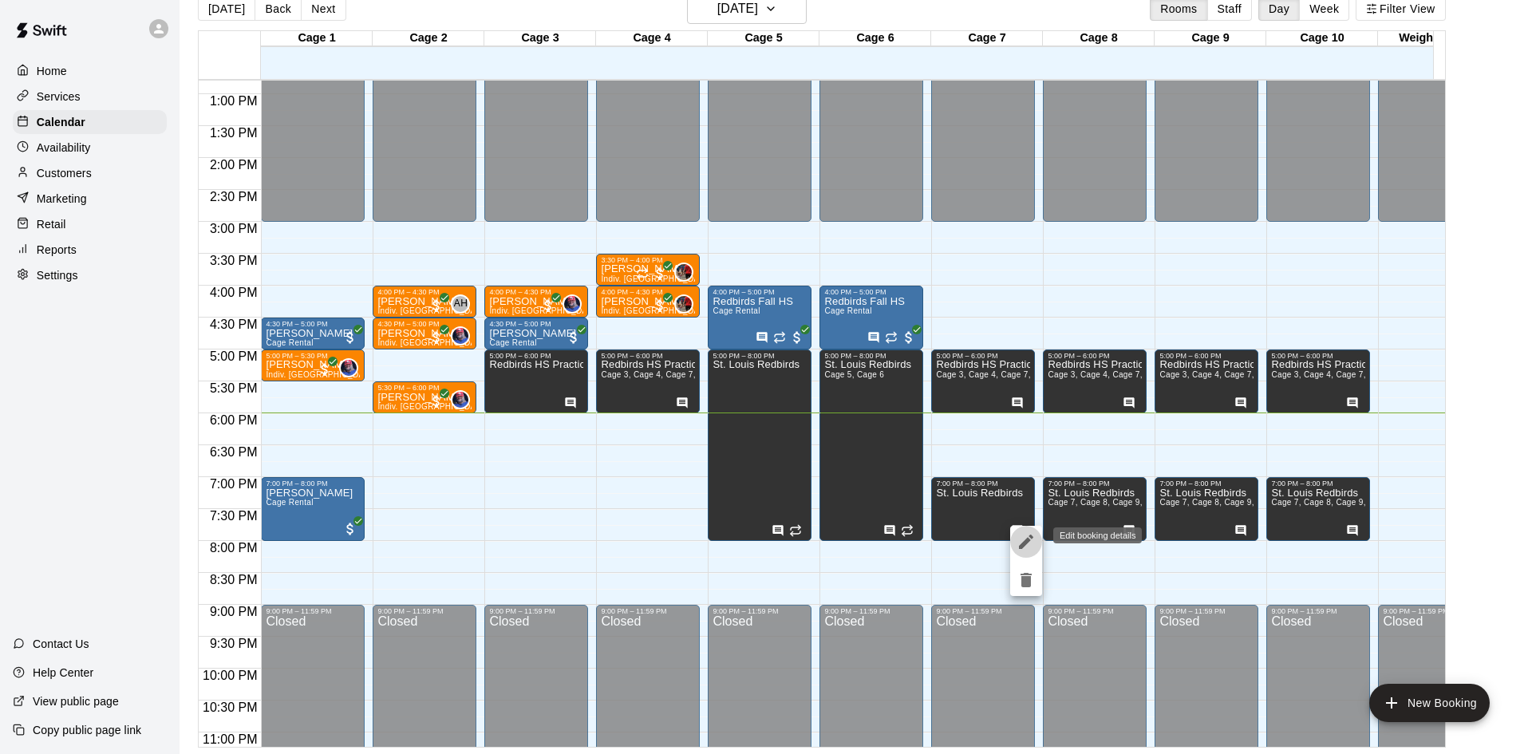
click at [1028, 542] on icon "edit" at bounding box center [1026, 542] width 14 height 14
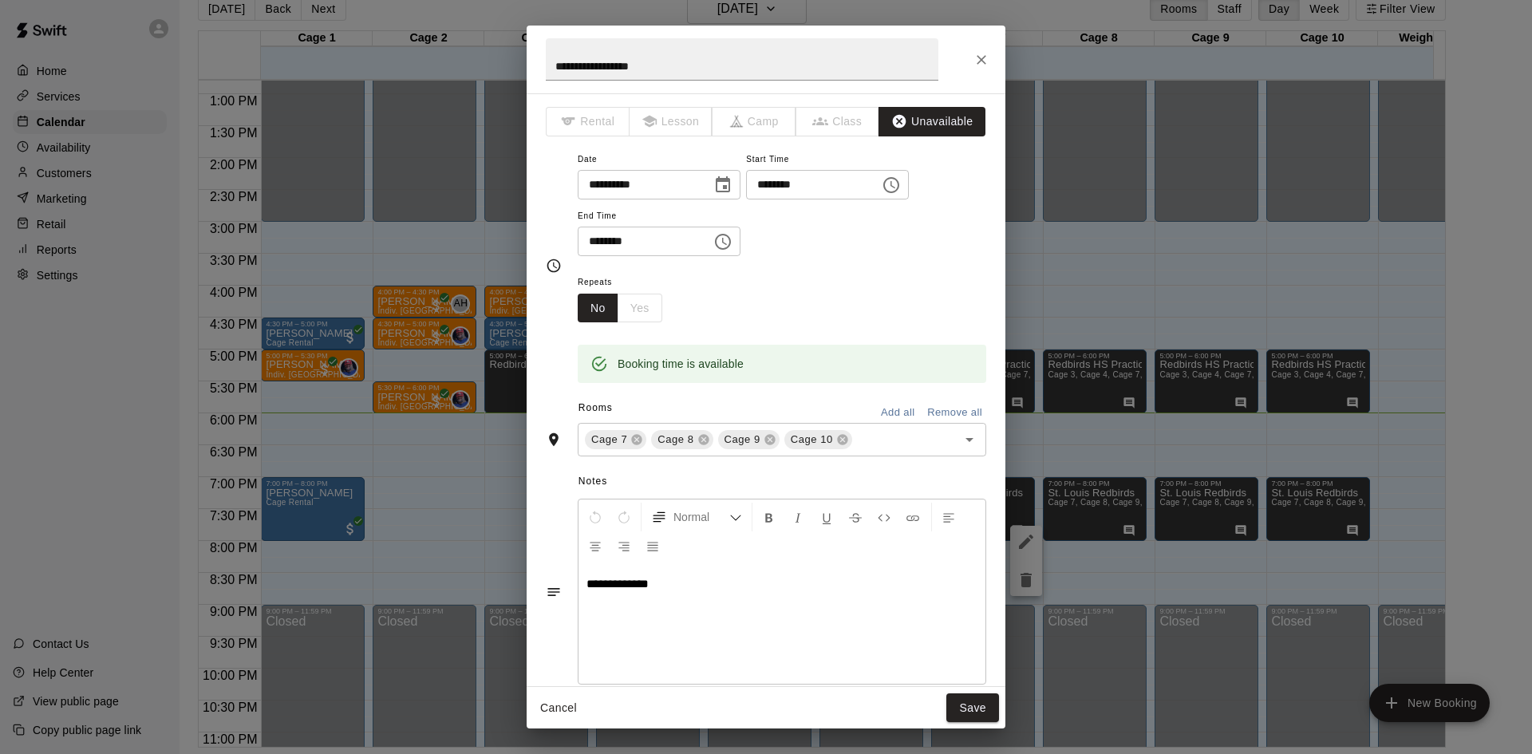
click at [985, 56] on icon "Close" at bounding box center [981, 60] width 10 height 10
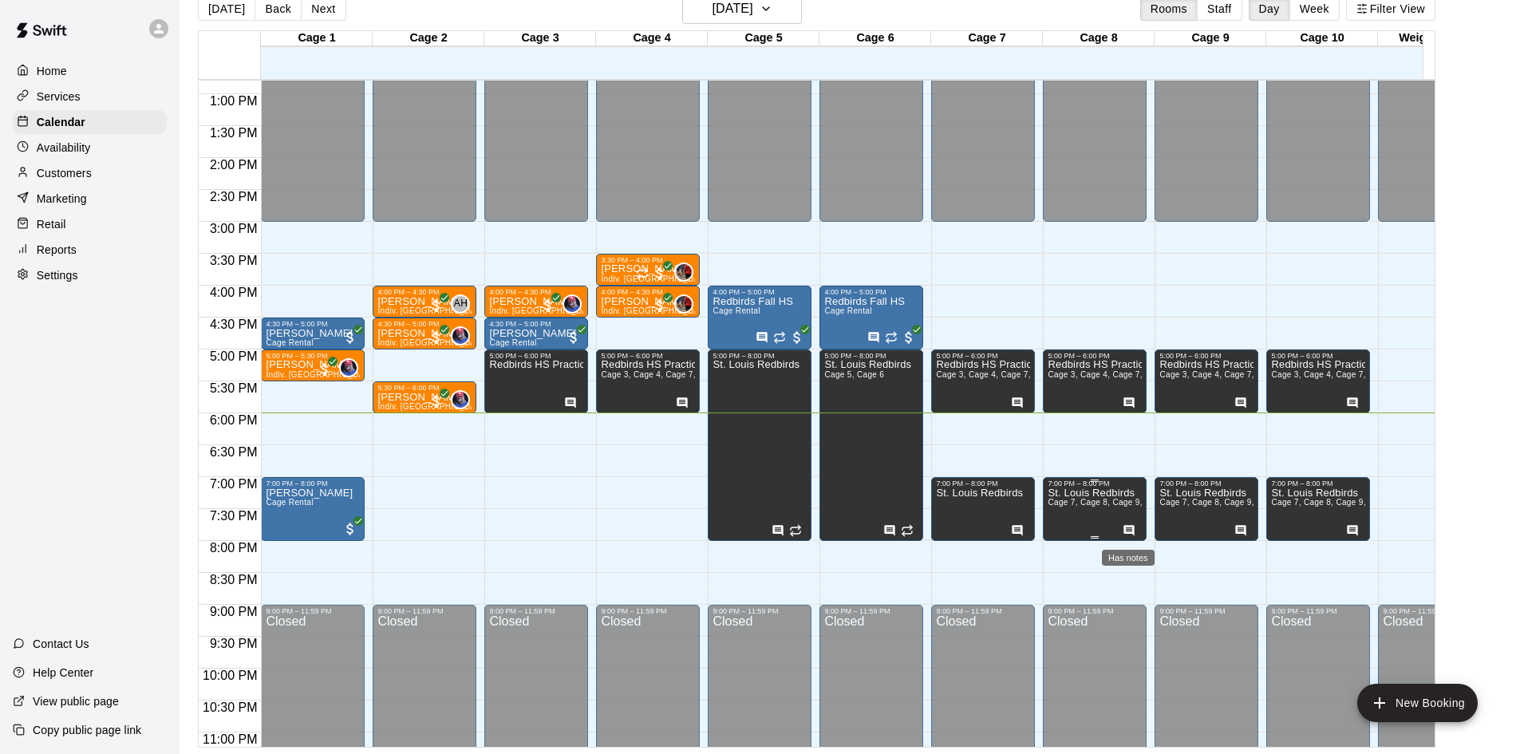
click at [1133, 529] on icon "Has notes" at bounding box center [1129, 530] width 10 height 10
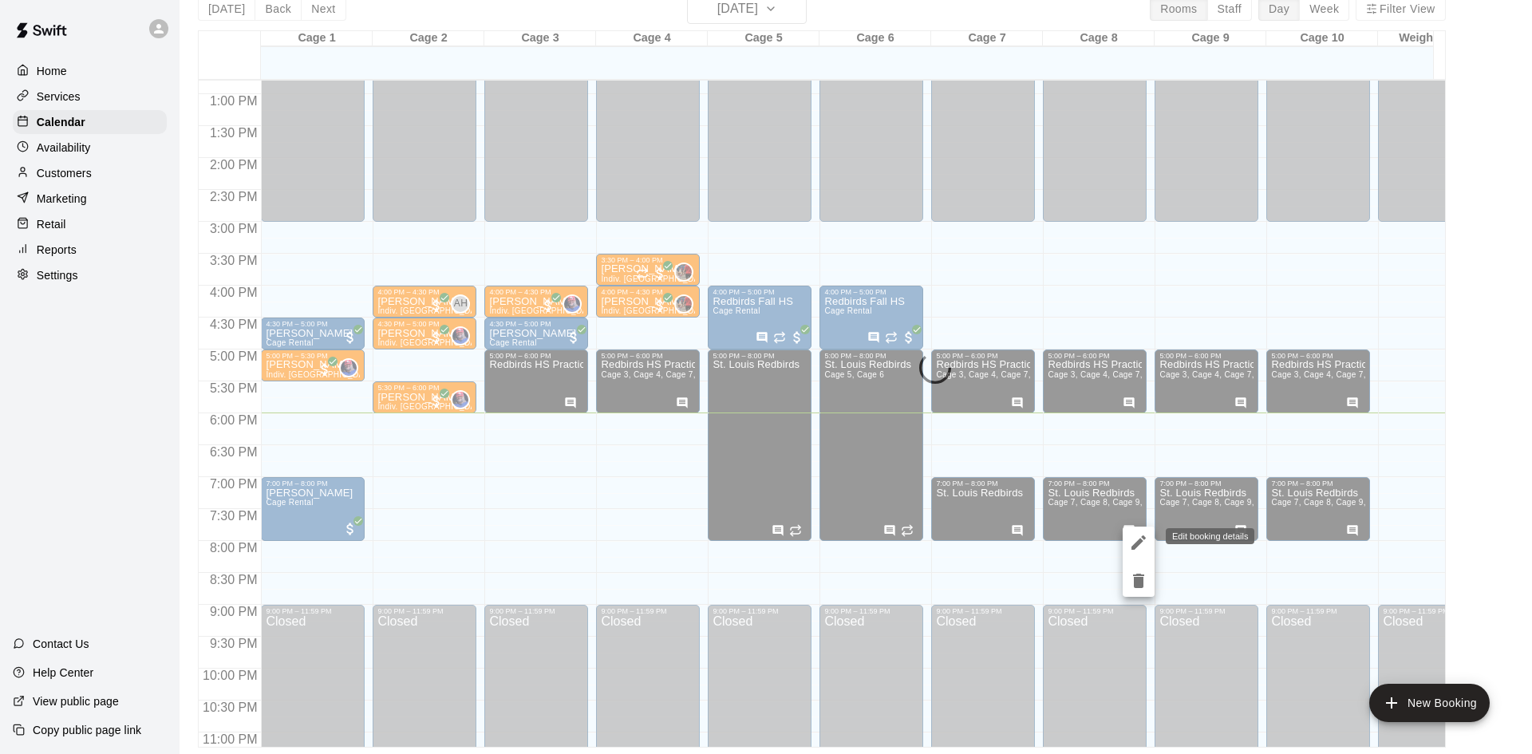
click at [1134, 537] on icon "edit" at bounding box center [1138, 542] width 19 height 19
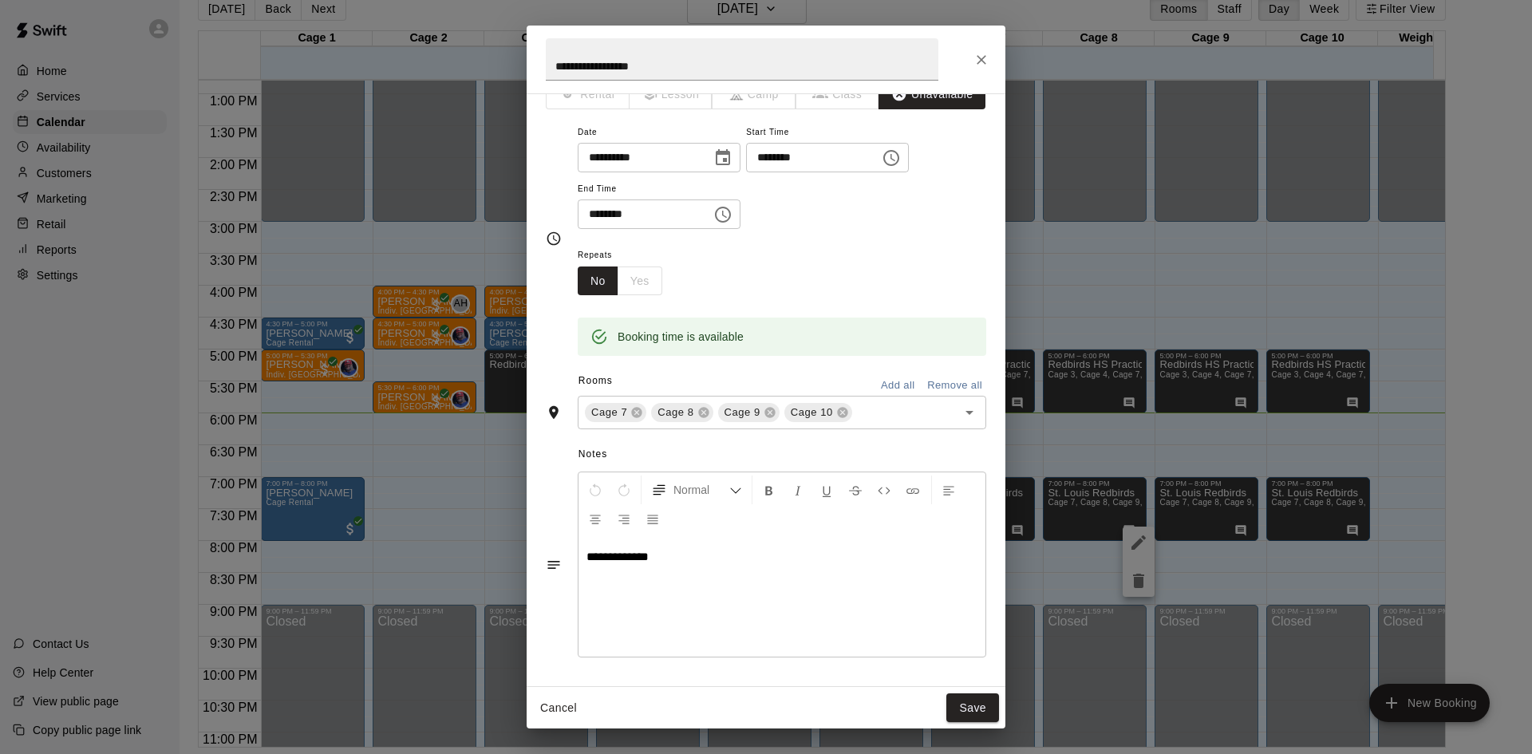
scroll to position [0, 0]
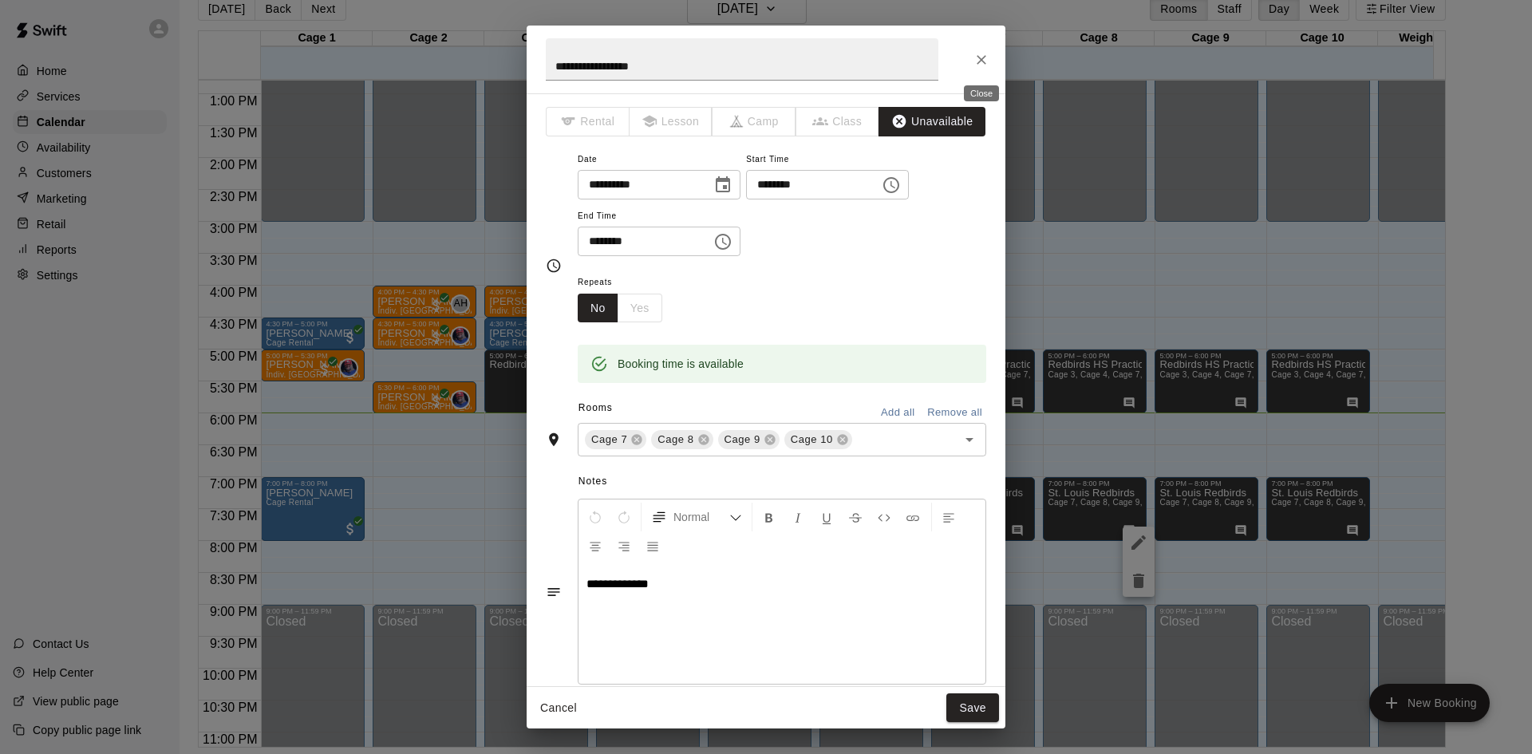
click at [980, 59] on icon "Close" at bounding box center [981, 60] width 16 height 16
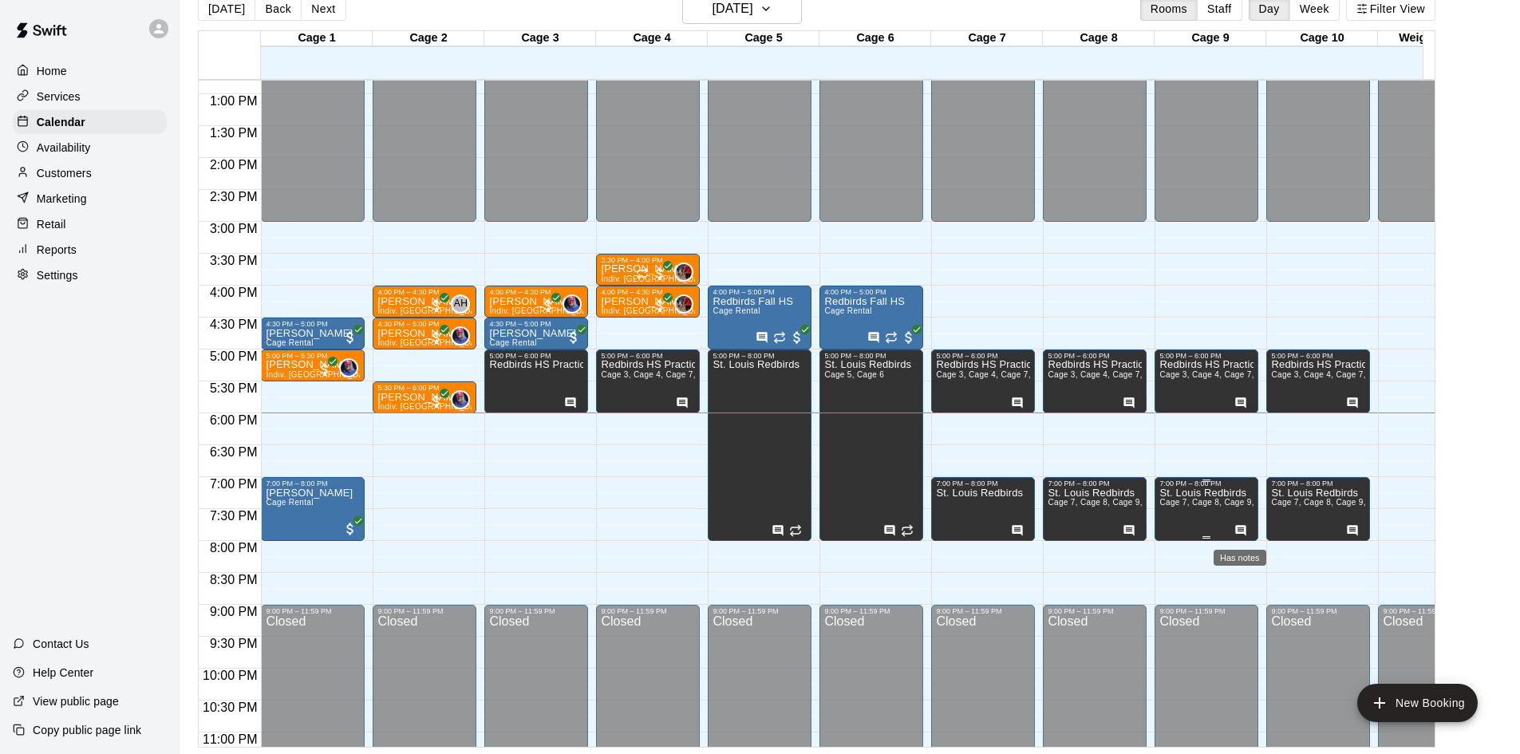
click at [1234, 529] on icon "Has notes" at bounding box center [1240, 530] width 13 height 13
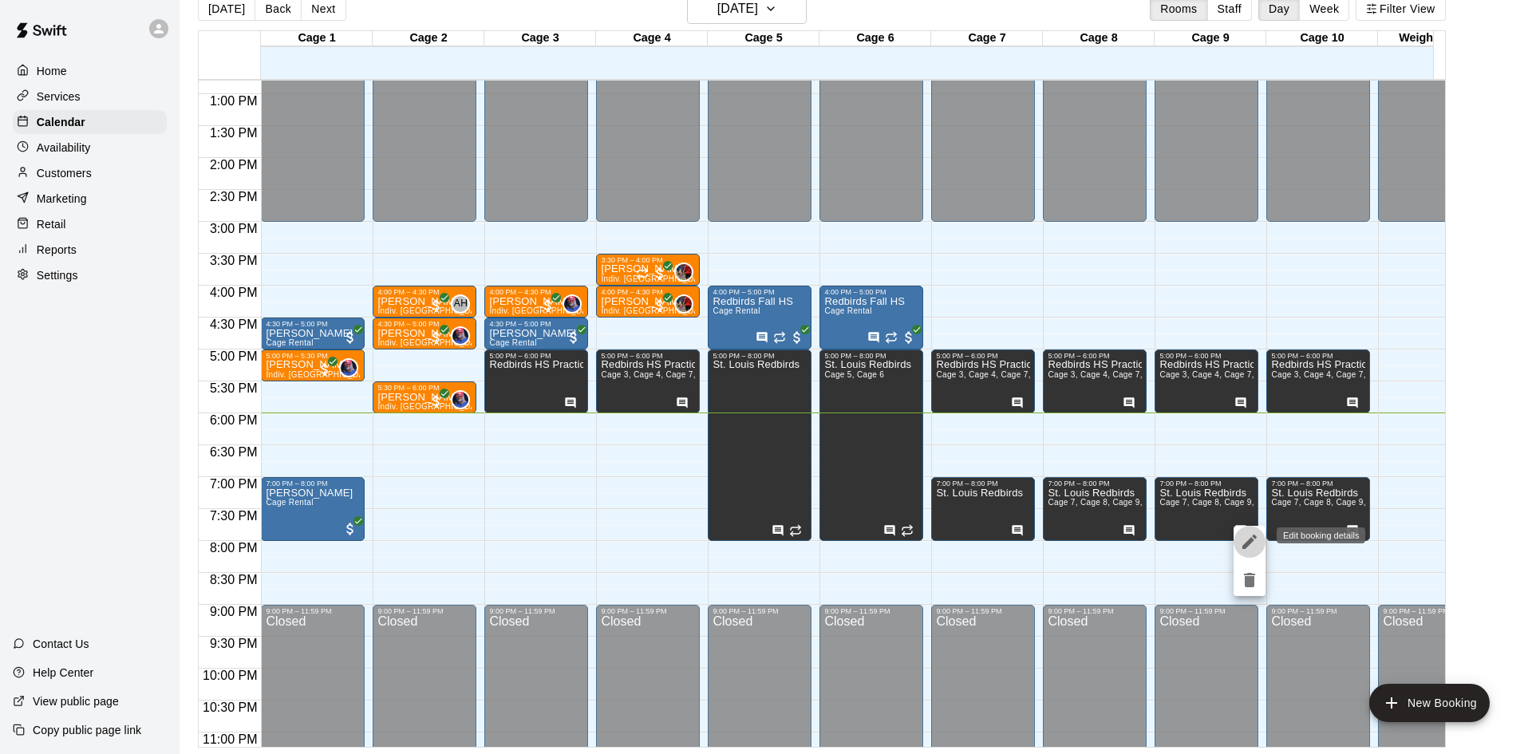
click at [1251, 536] on icon "edit" at bounding box center [1249, 541] width 19 height 19
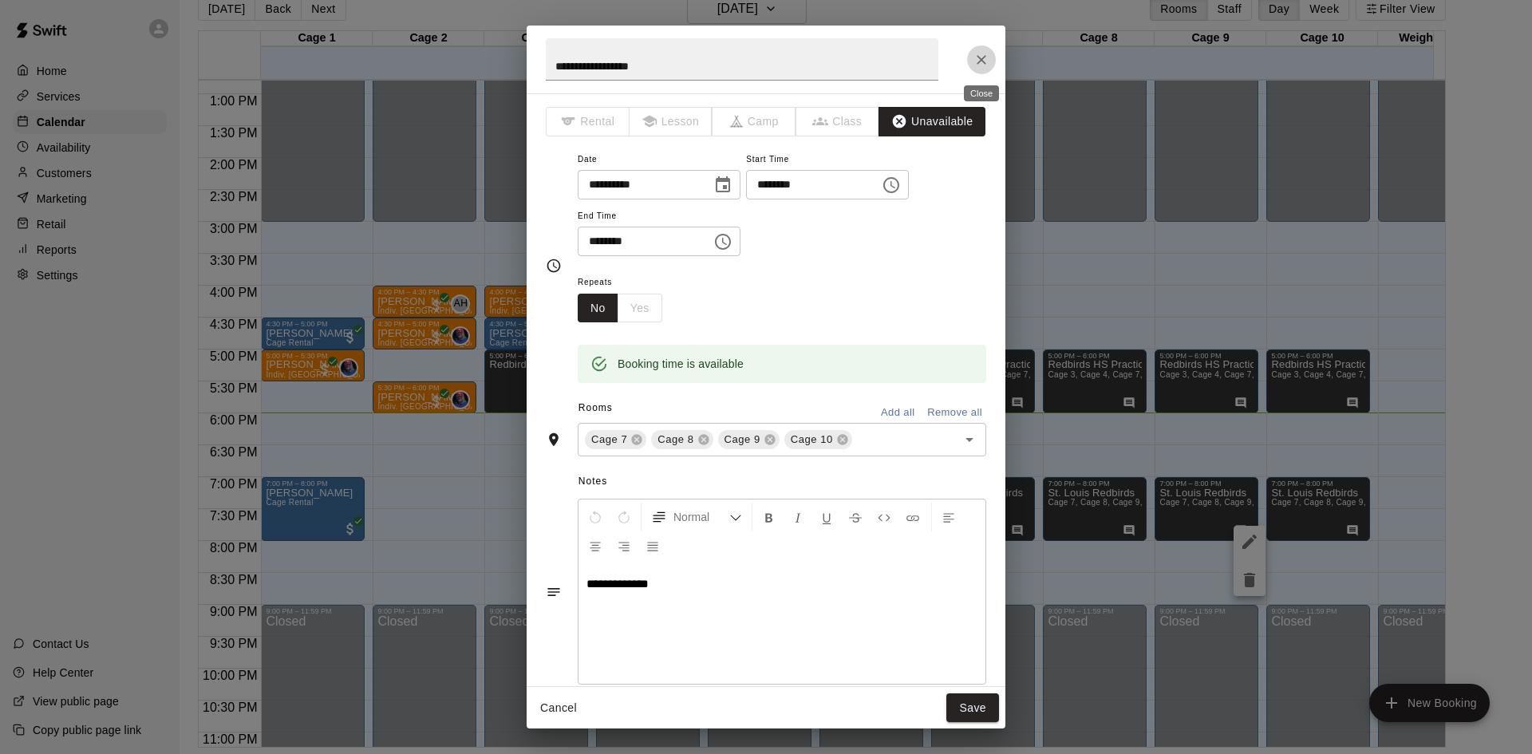
click at [980, 45] on button "Close" at bounding box center [981, 59] width 29 height 29
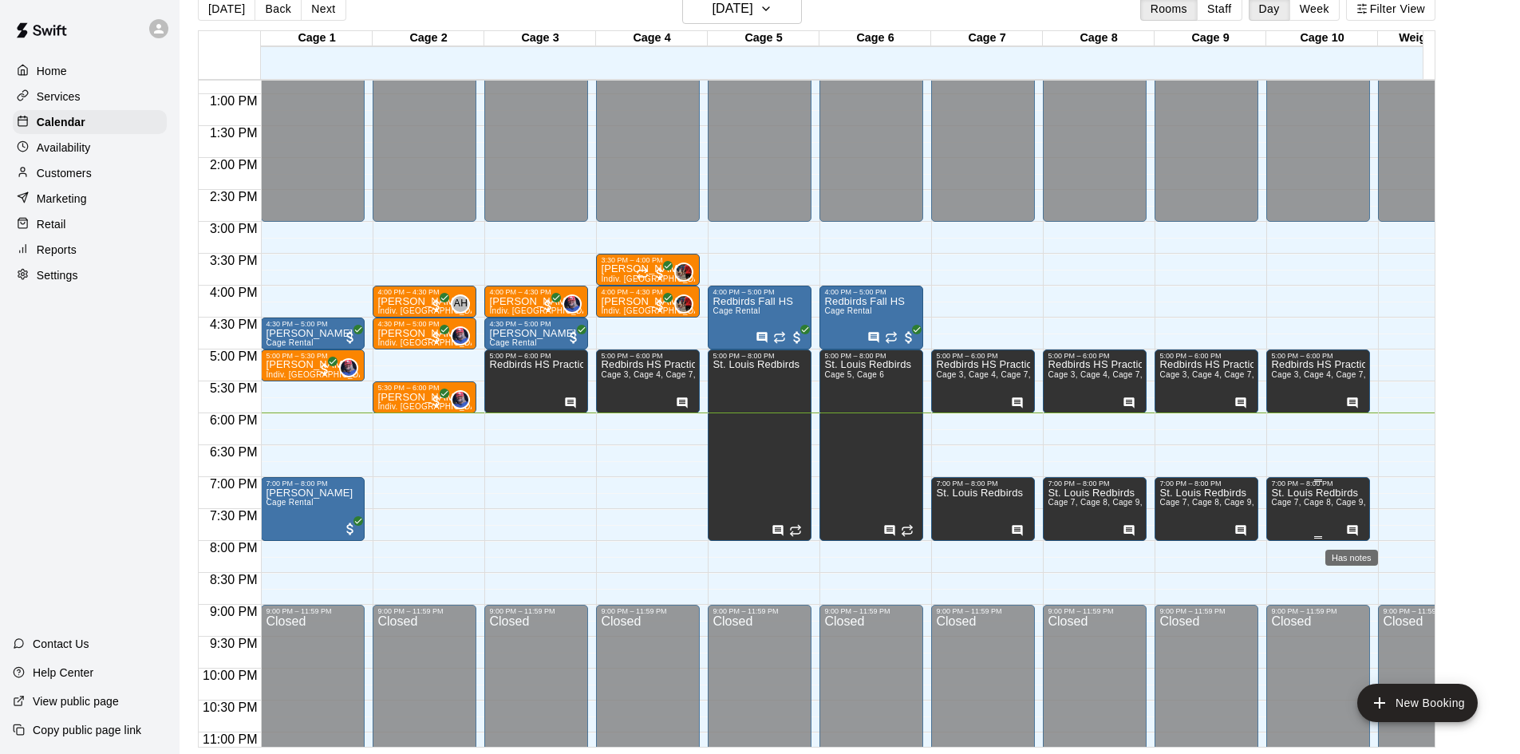
click at [1352, 528] on icon "Has notes" at bounding box center [1352, 530] width 10 height 10
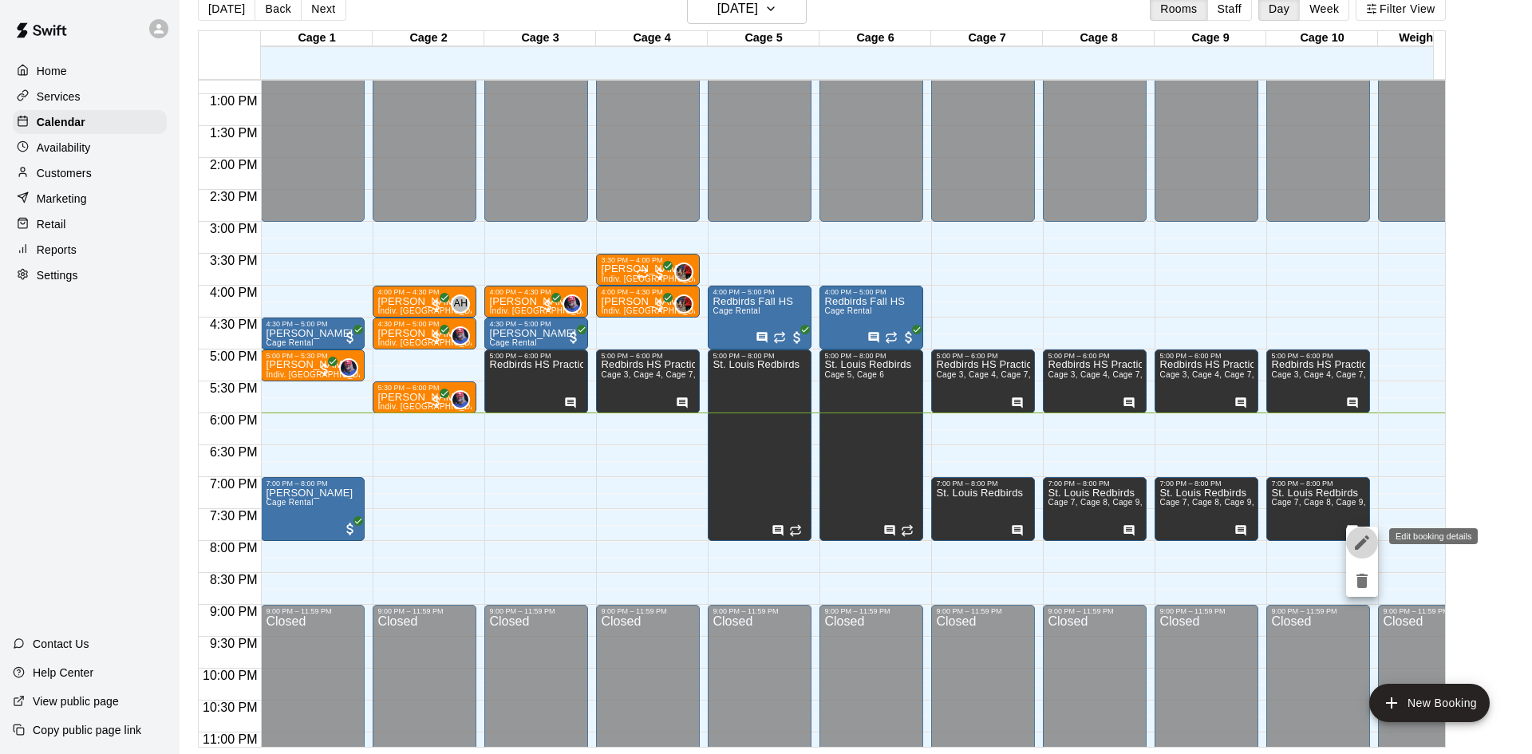
click at [1363, 535] on icon "edit" at bounding box center [1361, 542] width 19 height 19
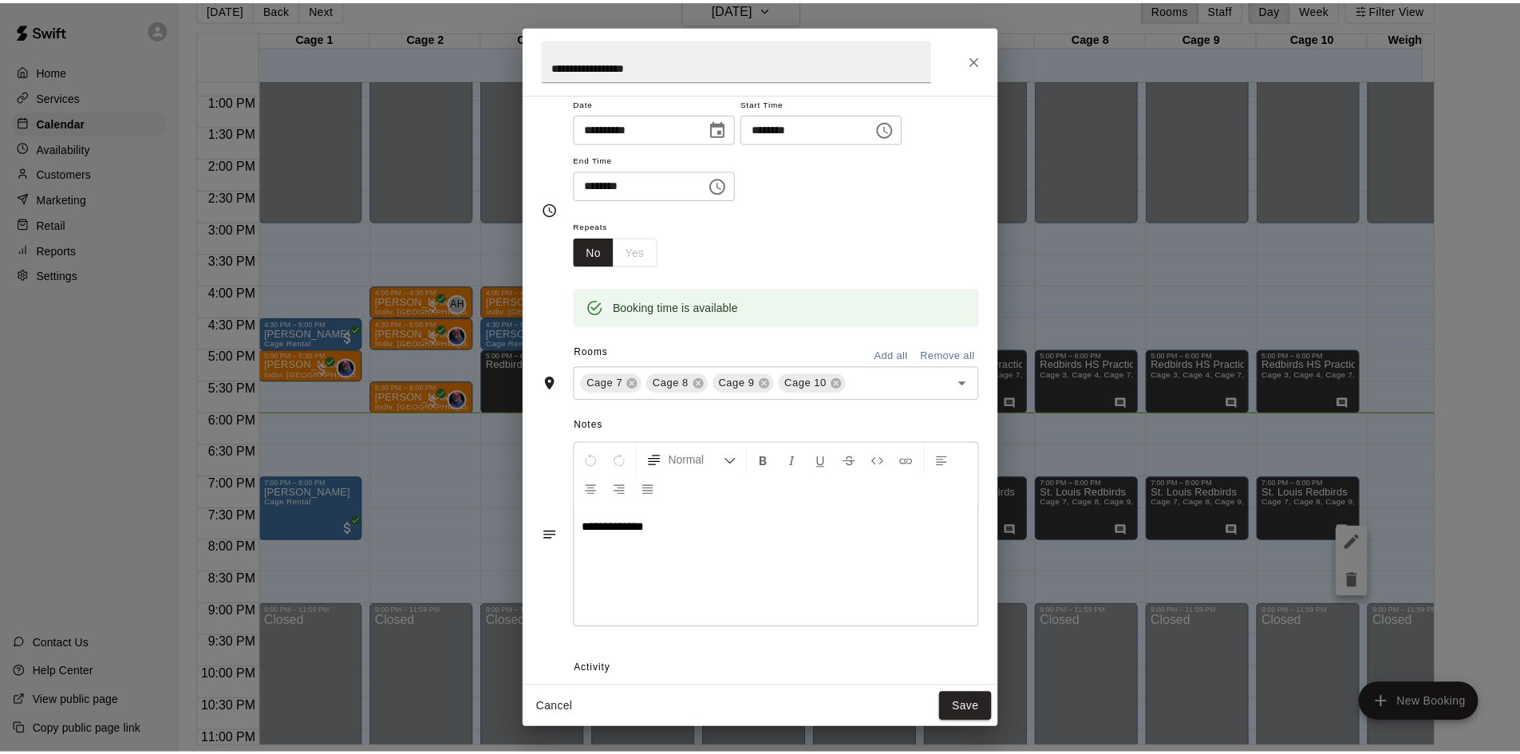
scroll to position [133, 0]
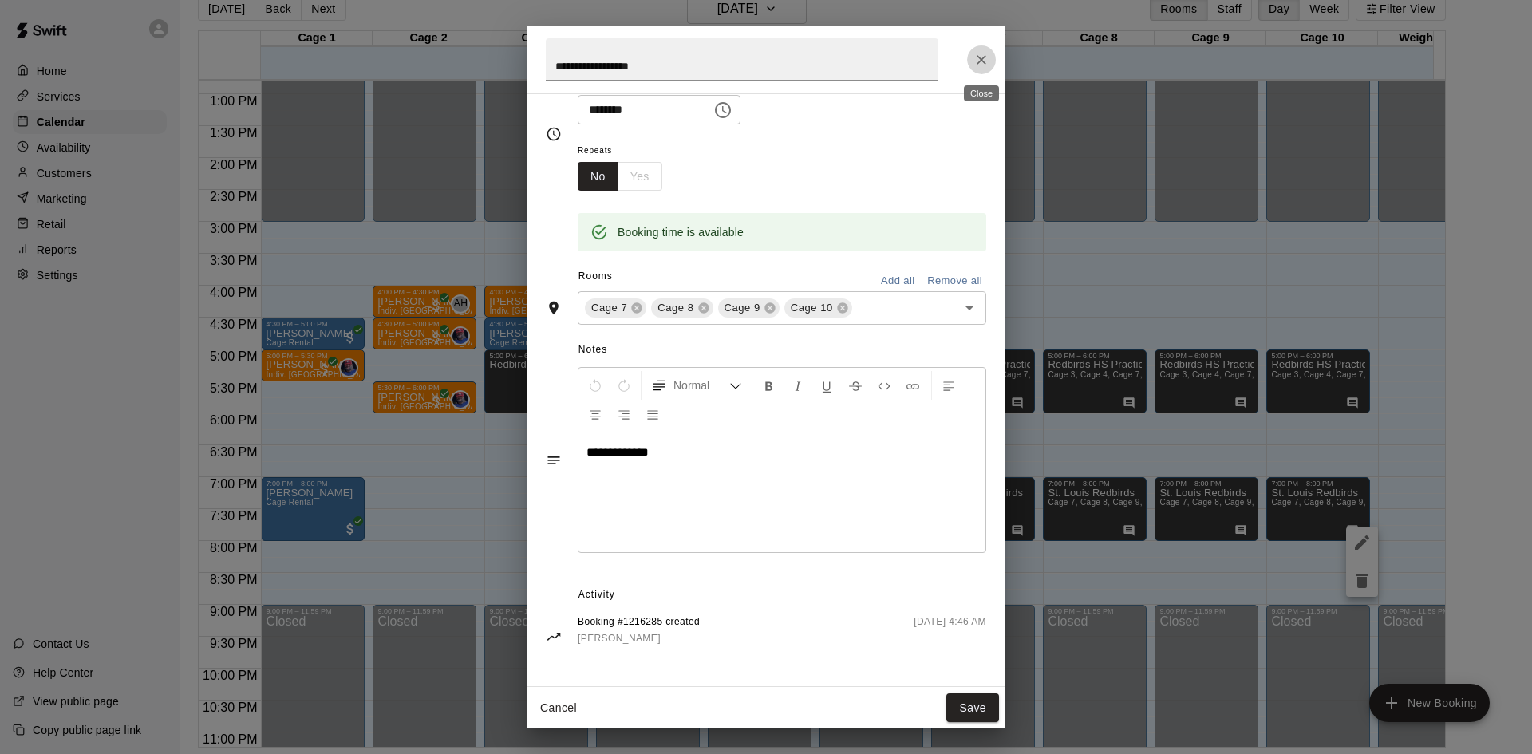
click at [985, 54] on icon "Close" at bounding box center [981, 60] width 16 height 16
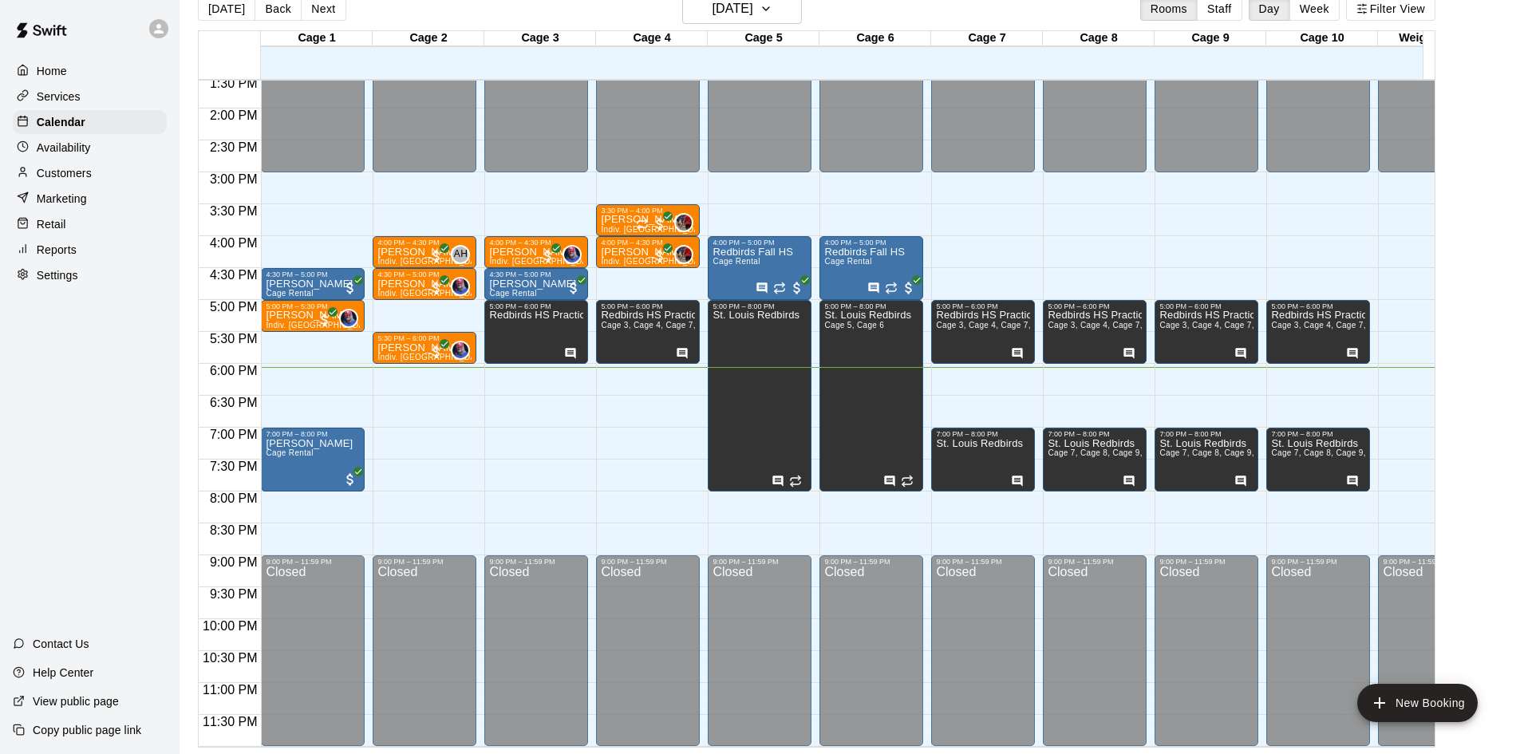
scroll to position [0, 0]
